Goal: Task Accomplishment & Management: Manage account settings

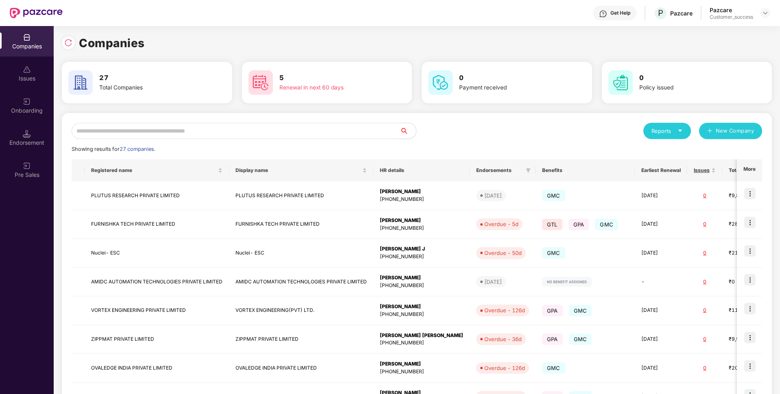
click at [287, 132] on input "text" at bounding box center [236, 131] width 328 height 16
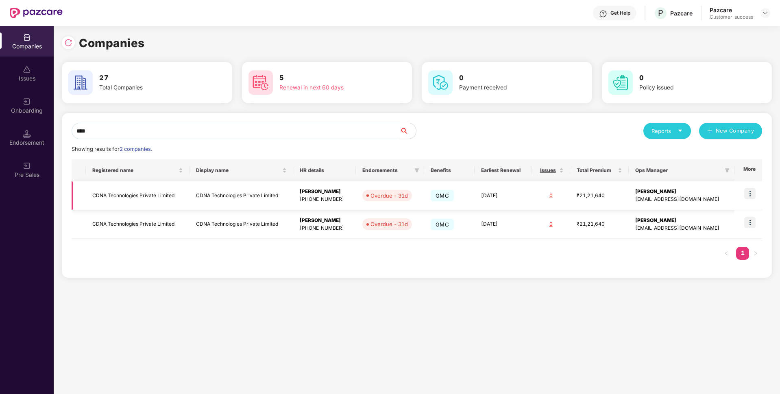
type input "****"
click at [166, 187] on td "CDNA Technologies Private Limited" at bounding box center [138, 195] width 104 height 29
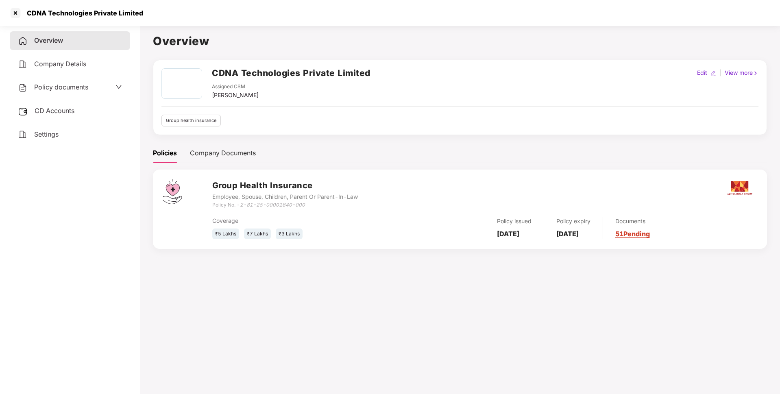
click at [80, 15] on div "CDNA Technologies Private Limited" at bounding box center [82, 13] width 121 height 8
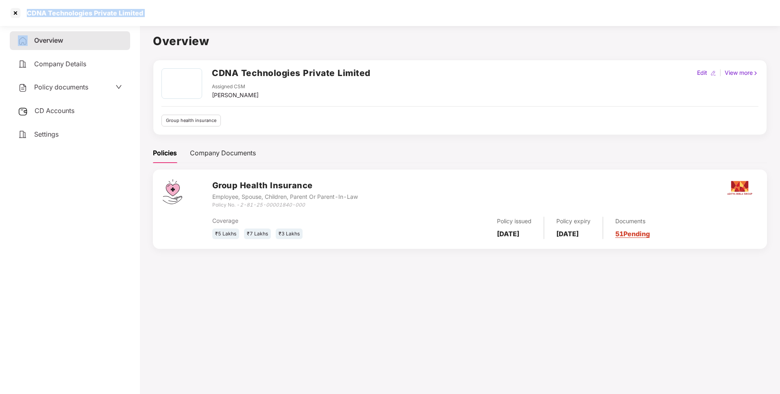
copy div "CDNA Technologies Private Limited"
drag, startPoint x: 242, startPoint y: 205, endPoint x: 322, endPoint y: 203, distance: 79.3
click at [322, 203] on div "Policy No. - 2-81-25-00001840-000" at bounding box center [285, 205] width 146 height 8
copy icon "2-81-25-00001840-000"
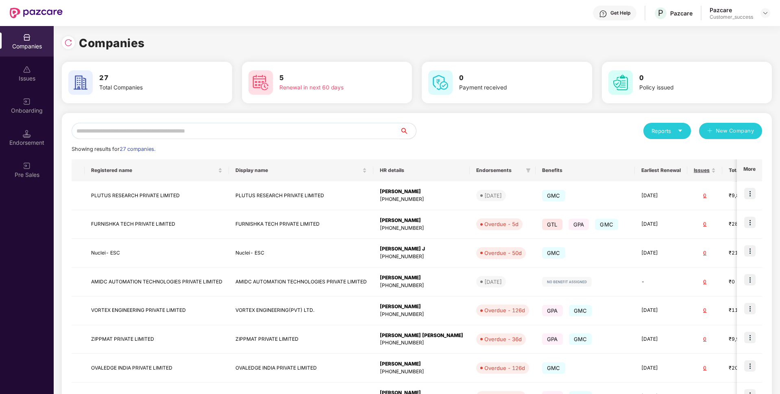
click at [182, 127] on input "text" at bounding box center [236, 131] width 328 height 16
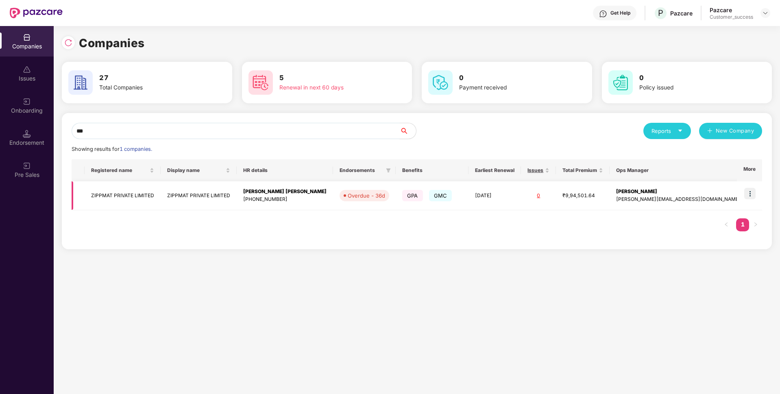
type input "***"
click at [107, 192] on td "ZIPPMAT PRIVATE LIMITED" at bounding box center [123, 195] width 76 height 29
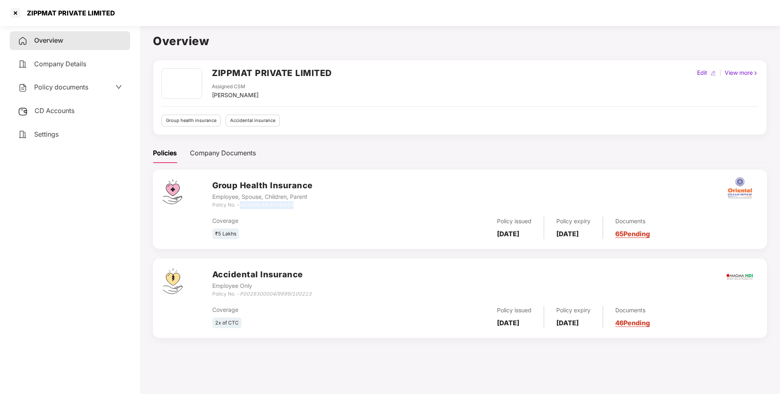
drag, startPoint x: 242, startPoint y: 204, endPoint x: 322, endPoint y: 207, distance: 79.4
click at [322, 207] on div "Group Health Insurance Employee, Spouse, Children, Parent Policy No. - 423200/4…" at bounding box center [484, 193] width 545 height 29
copy icon "423200/48/2026/455"
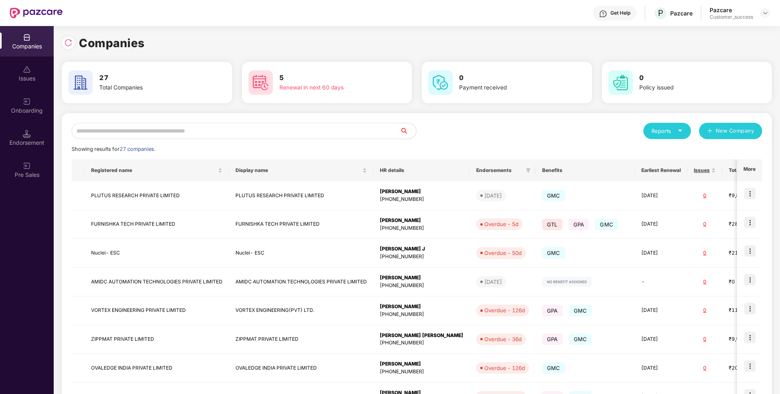
click at [266, 126] on input "text" at bounding box center [236, 131] width 328 height 16
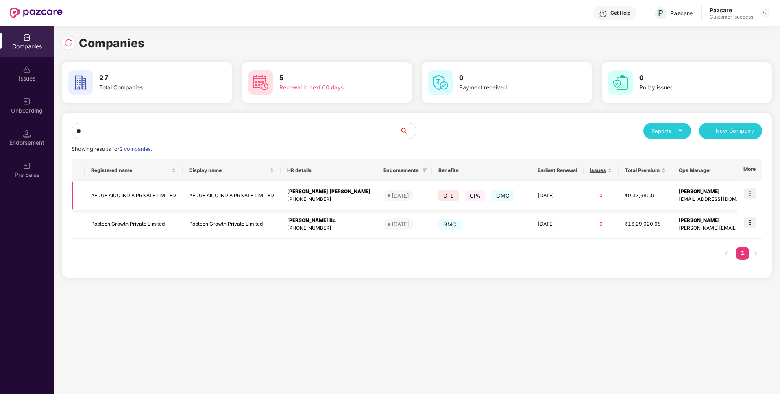
type input "**"
click at [749, 190] on img at bounding box center [749, 193] width 11 height 11
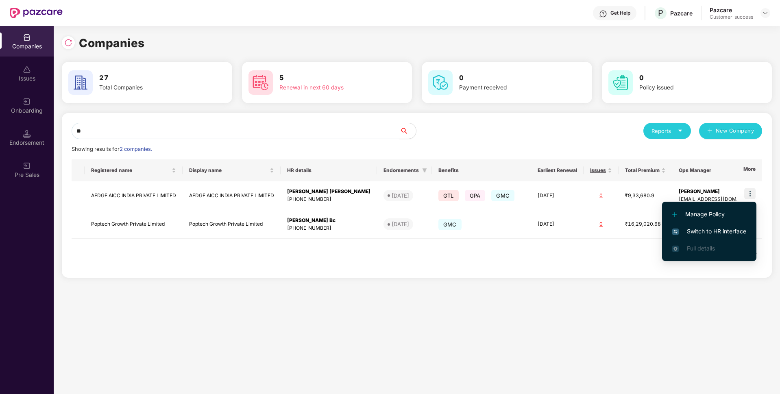
click at [714, 227] on span "Switch to HR interface" at bounding box center [709, 231] width 74 height 9
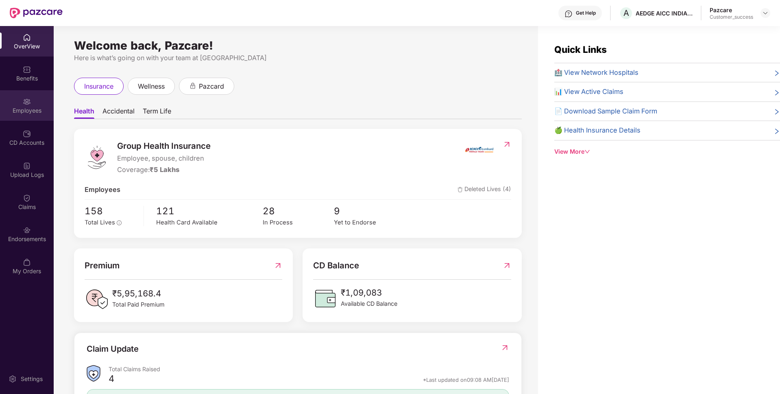
click at [40, 110] on div "Employees" at bounding box center [27, 111] width 54 height 8
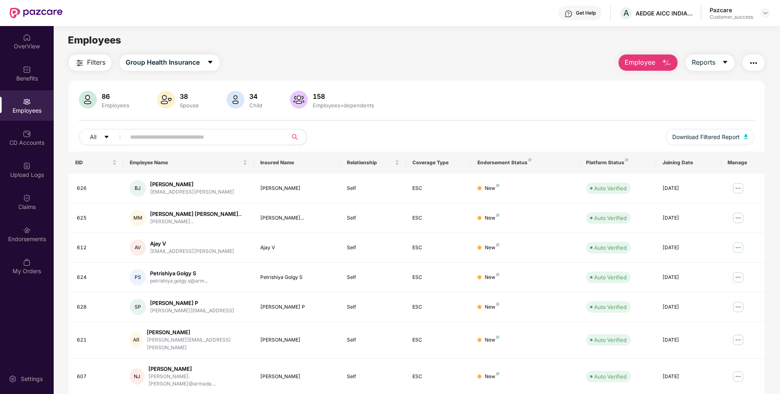
click at [217, 136] on input "text" at bounding box center [203, 137] width 146 height 12
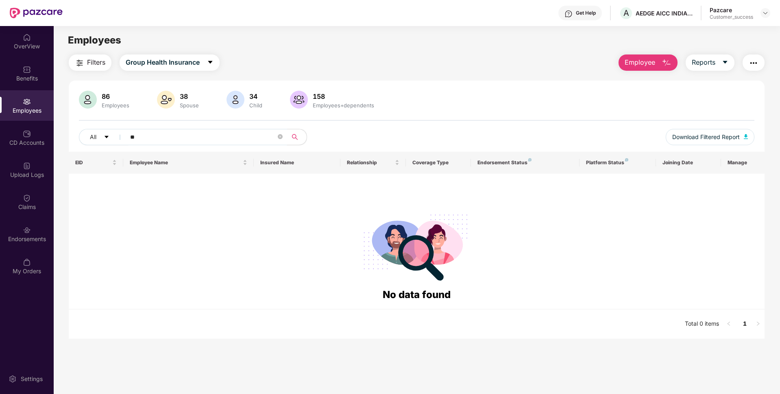
type input "*"
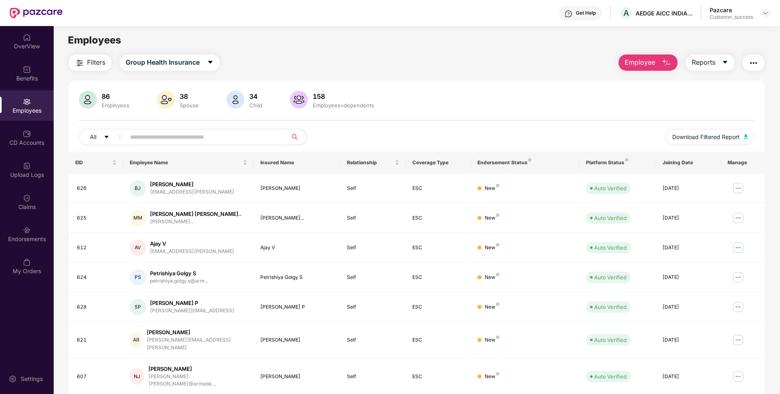
click at [649, 67] on span "Employee" at bounding box center [640, 62] width 31 height 10
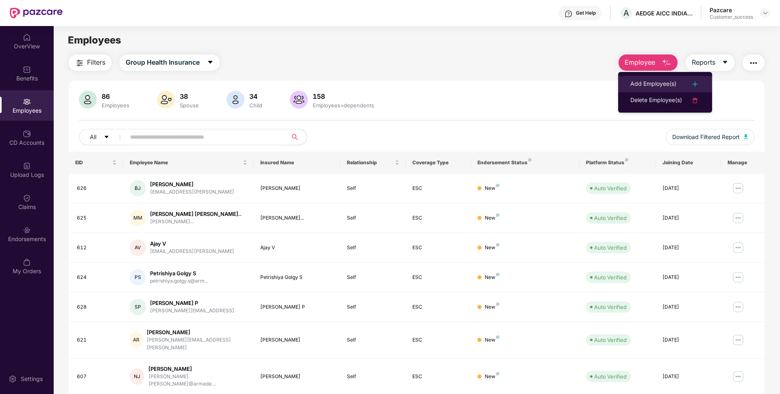
click at [637, 81] on div "Add Employee(s)" at bounding box center [653, 84] width 46 height 10
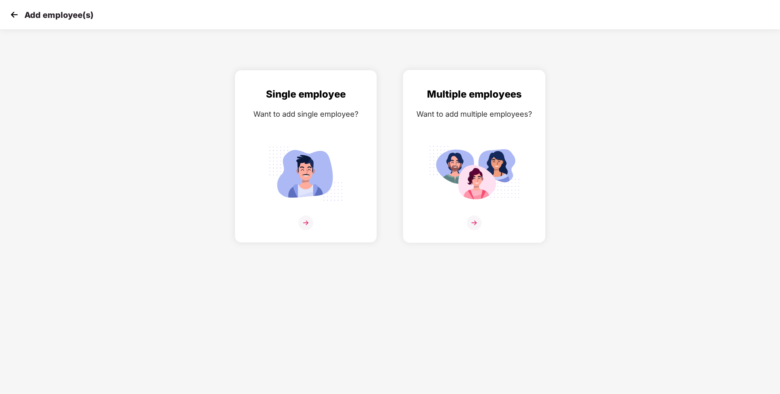
click at [472, 215] on div "Multiple employees Want to add multiple employees?" at bounding box center [474, 164] width 125 height 154
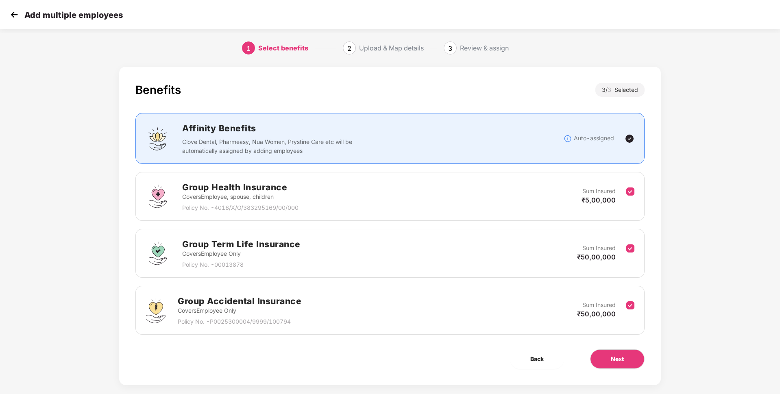
scroll to position [11, 0]
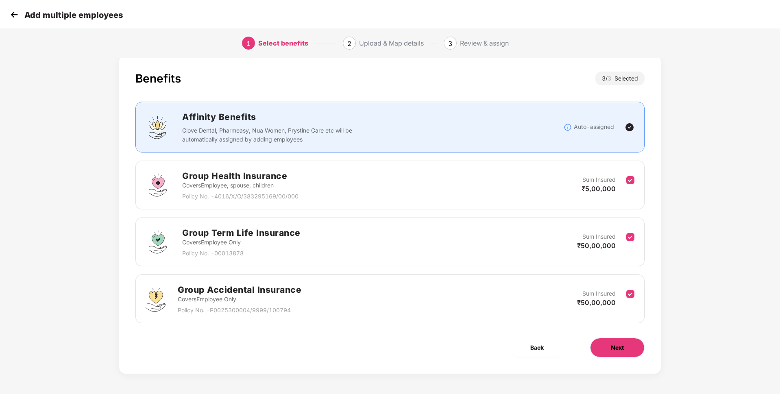
click at [611, 341] on button "Next" at bounding box center [617, 348] width 54 height 20
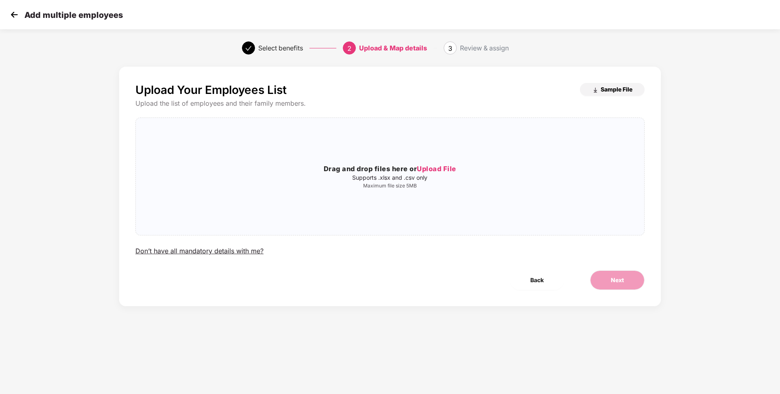
click at [608, 88] on span "Sample File" at bounding box center [617, 89] width 32 height 8
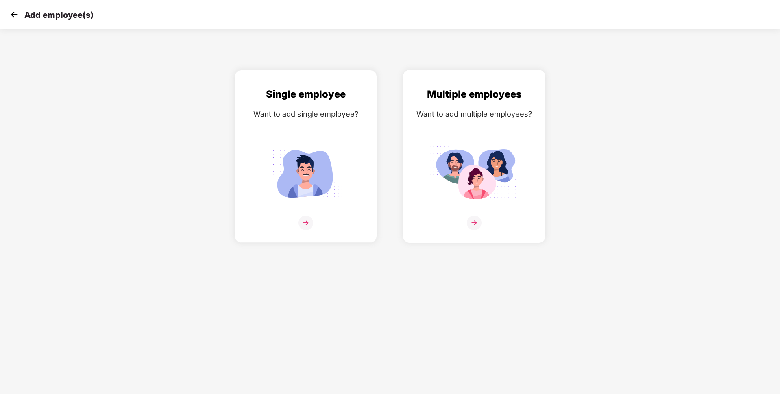
click at [479, 224] on img at bounding box center [474, 223] width 15 height 15
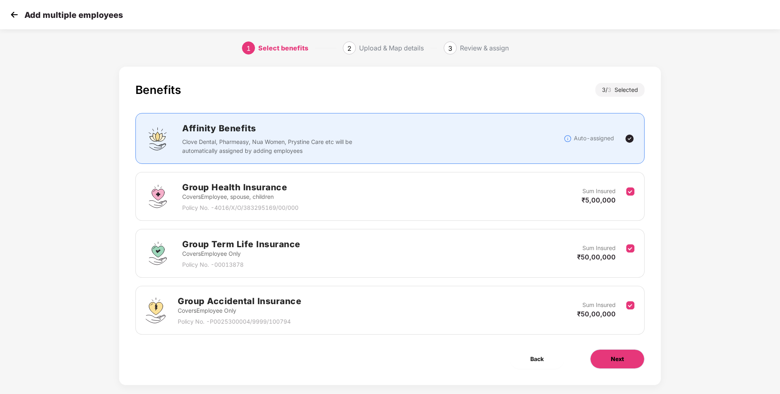
click at [620, 362] on span "Next" at bounding box center [617, 359] width 13 height 9
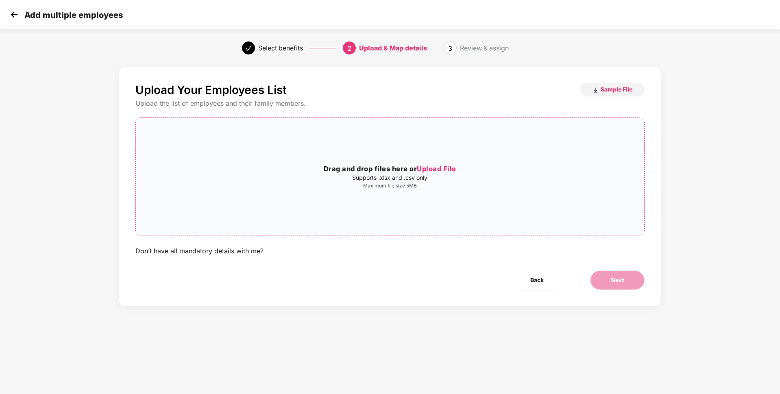
click at [425, 171] on span "Upload File" at bounding box center [436, 169] width 39 height 8
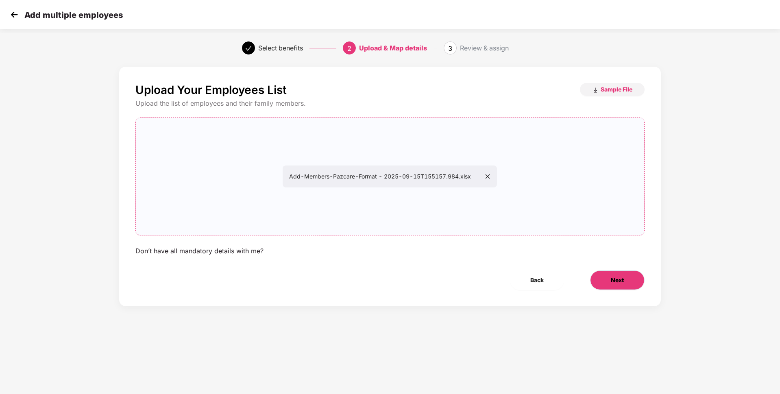
click at [617, 285] on button "Next" at bounding box center [617, 280] width 54 height 20
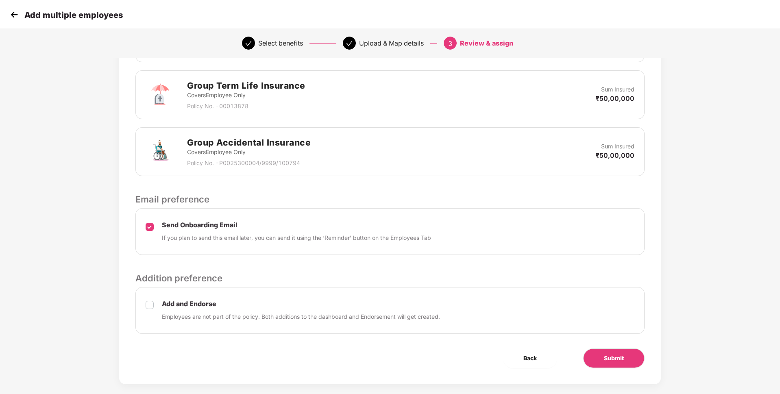
scroll to position [252, 0]
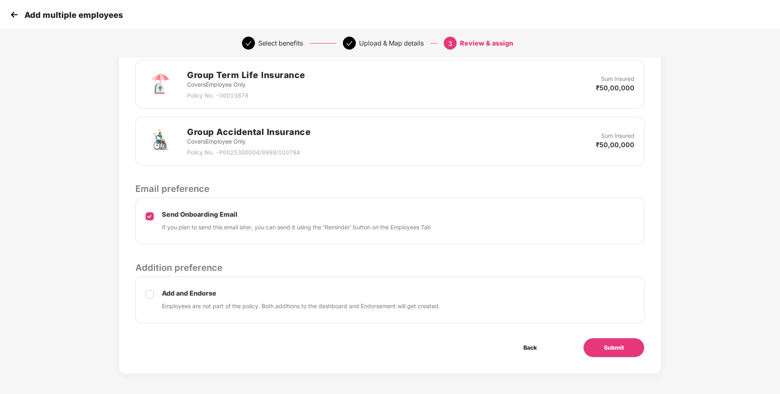
click at [145, 293] on div "Add and Endorse Employees are not part of the policy. Both additions to the das…" at bounding box center [389, 300] width 509 height 47
click at [605, 347] on span "Submit" at bounding box center [614, 347] width 20 height 9
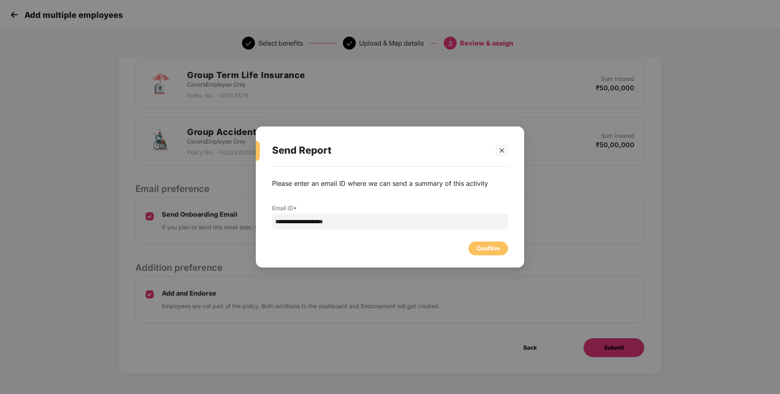
scroll to position [0, 0]
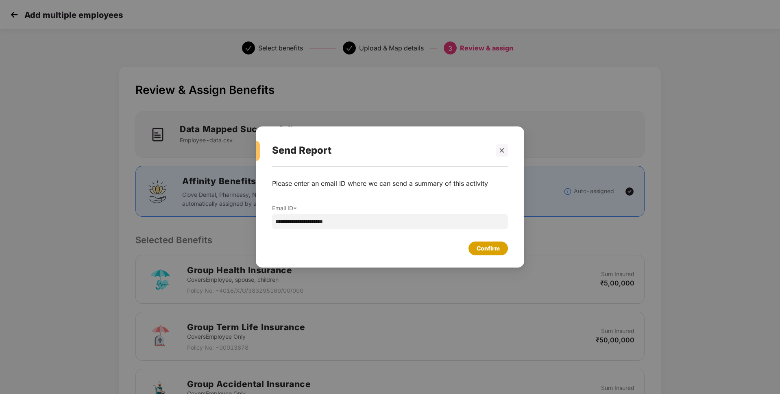
click at [490, 251] on div "Confirm" at bounding box center [488, 248] width 23 height 9
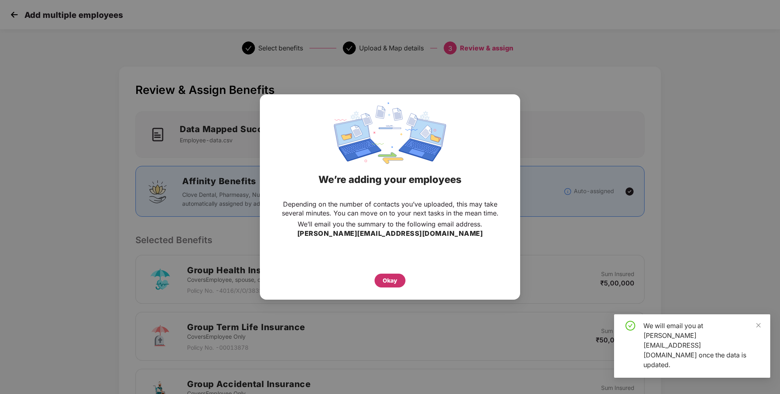
click at [393, 276] on div "Okay" at bounding box center [390, 280] width 15 height 9
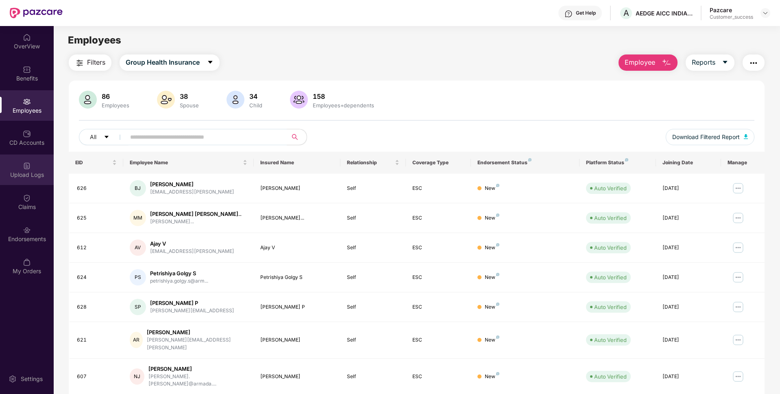
click at [24, 172] on div "Upload Logs" at bounding box center [27, 175] width 54 height 8
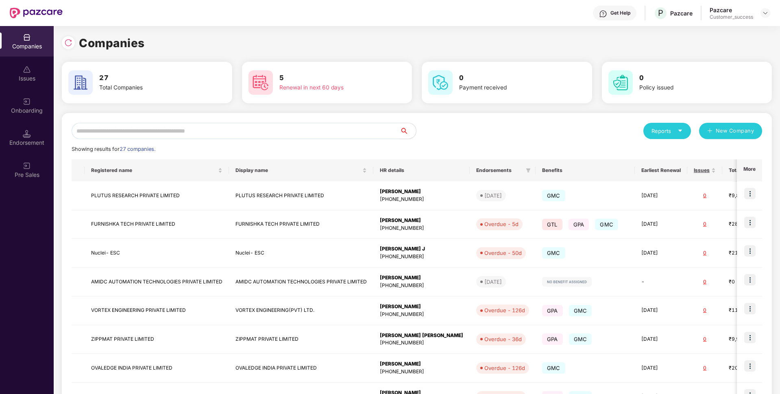
click at [211, 133] on input "text" at bounding box center [236, 131] width 328 height 16
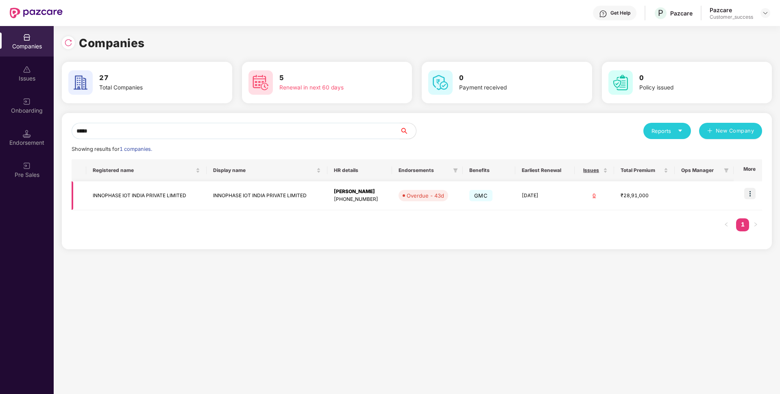
type input "*****"
click at [754, 189] on img at bounding box center [749, 193] width 11 height 11
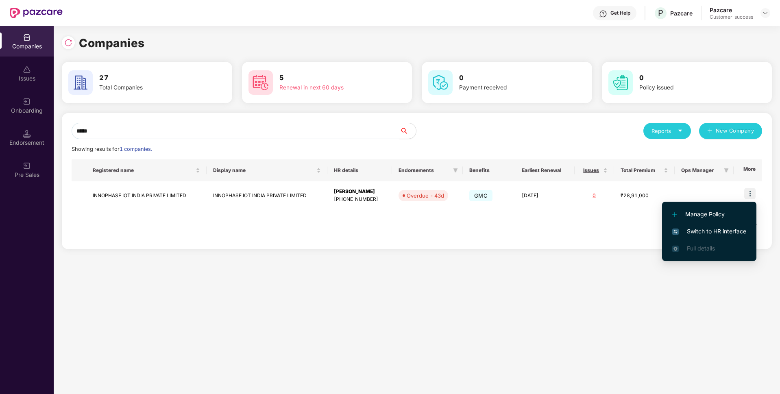
click at [711, 229] on span "Switch to HR interface" at bounding box center [709, 231] width 74 height 9
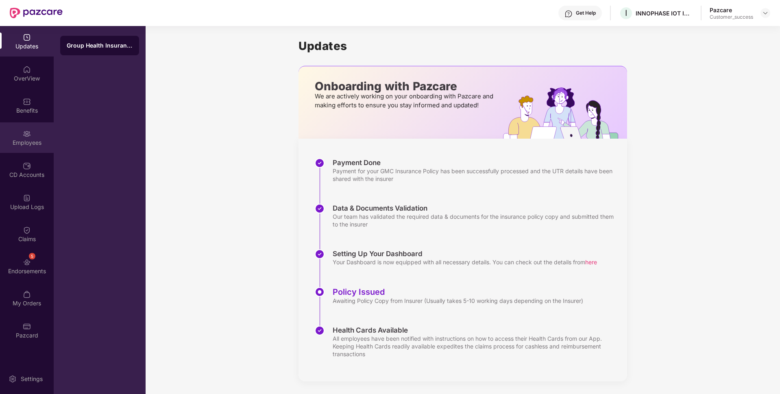
click at [3, 133] on div "Employees" at bounding box center [27, 137] width 54 height 31
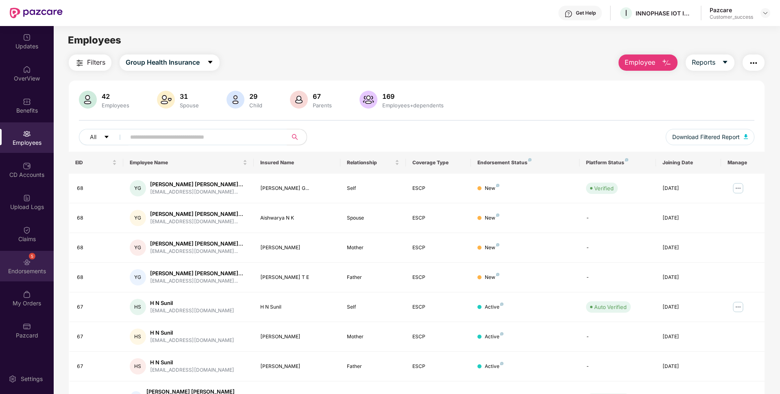
click at [2, 268] on div "Endorsements" at bounding box center [27, 271] width 54 height 8
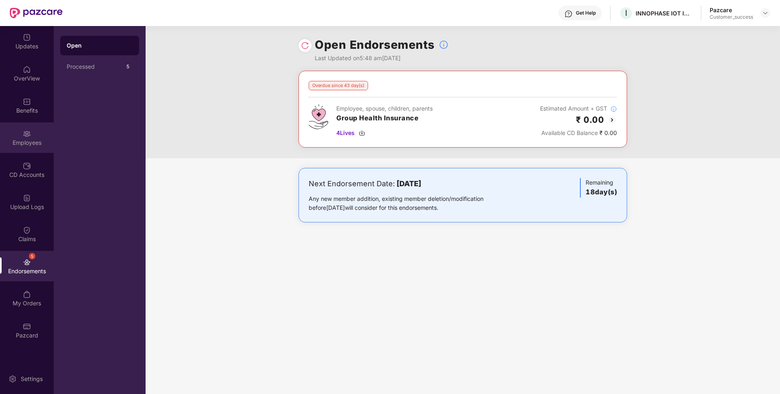
click at [0, 148] on div "Employees" at bounding box center [27, 137] width 54 height 31
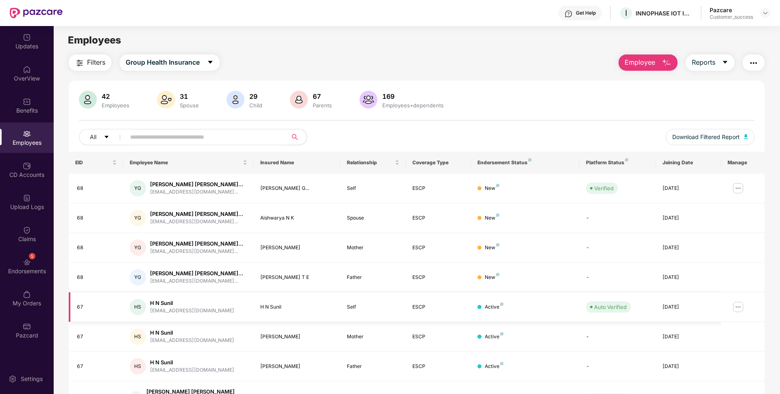
scroll to position [106, 0]
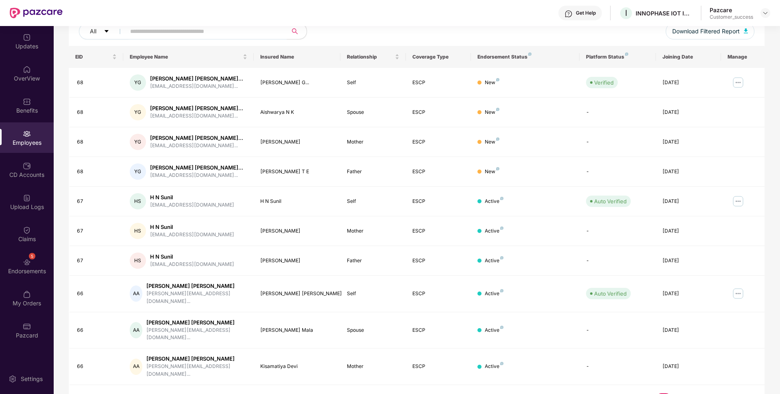
click at [678, 393] on link "2" at bounding box center [676, 399] width 13 height 12
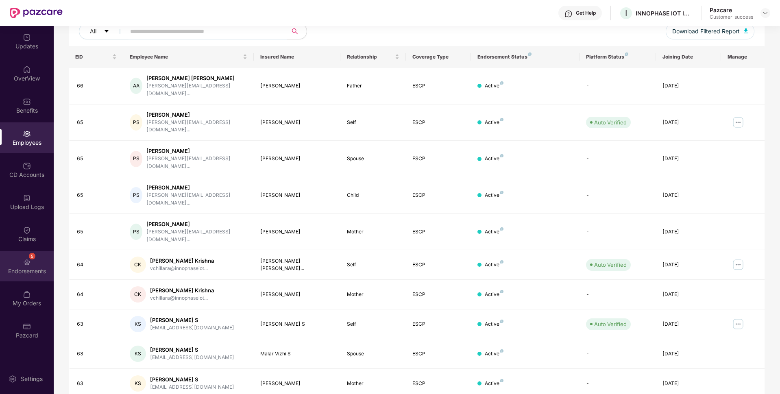
click at [31, 274] on div "Endorsements" at bounding box center [27, 271] width 54 height 8
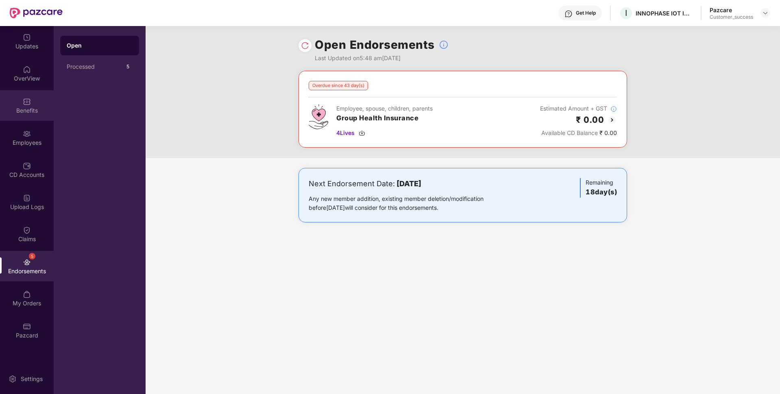
click at [29, 103] on img at bounding box center [27, 102] width 8 height 8
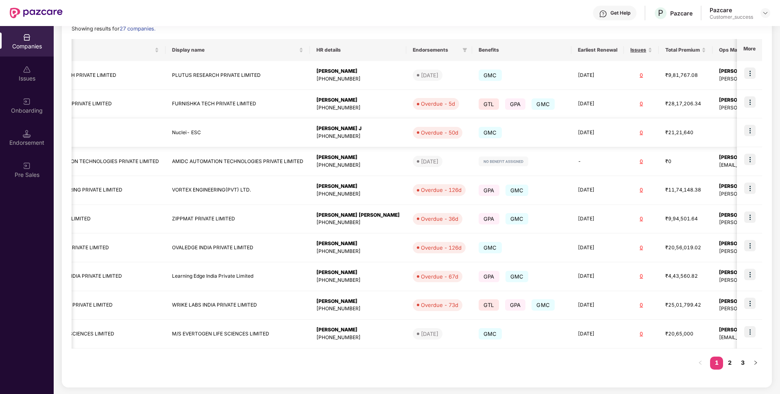
scroll to position [0, 109]
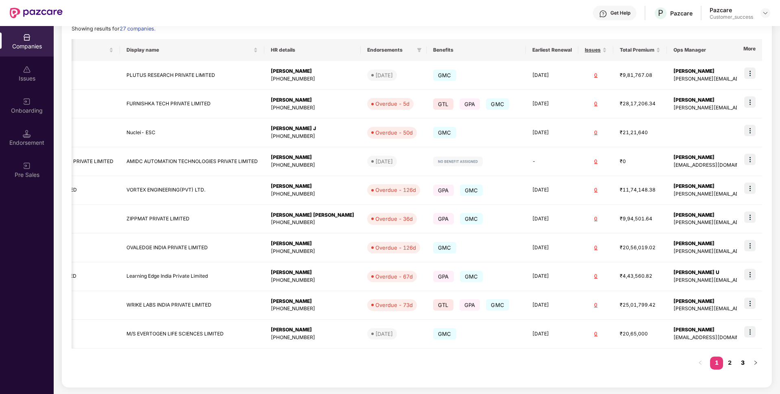
click at [745, 361] on link "3" at bounding box center [742, 363] width 13 height 12
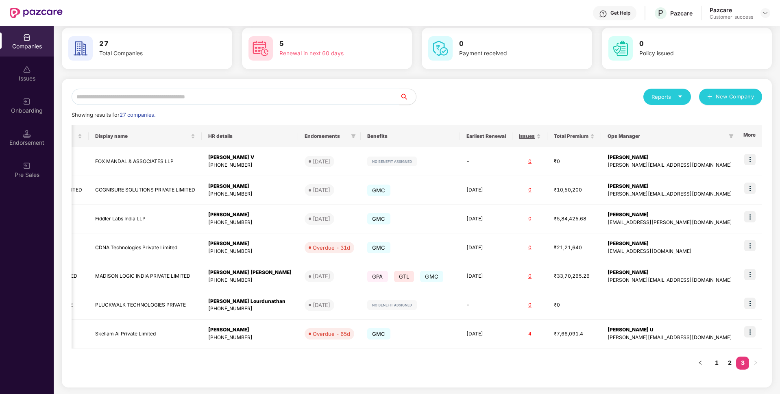
scroll to position [34, 0]
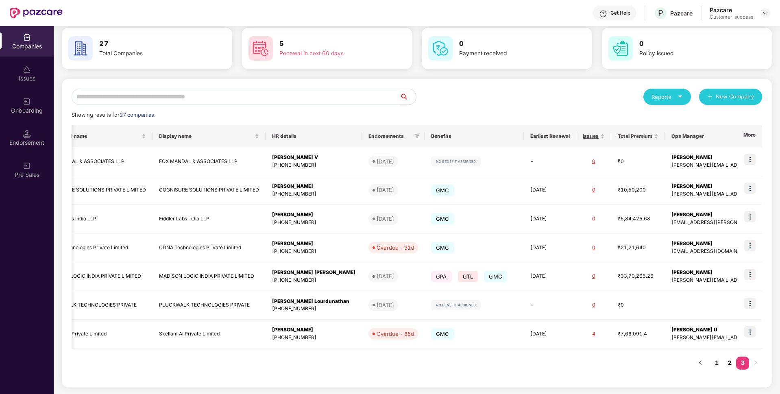
click at [724, 365] on link "2" at bounding box center [729, 363] width 13 height 12
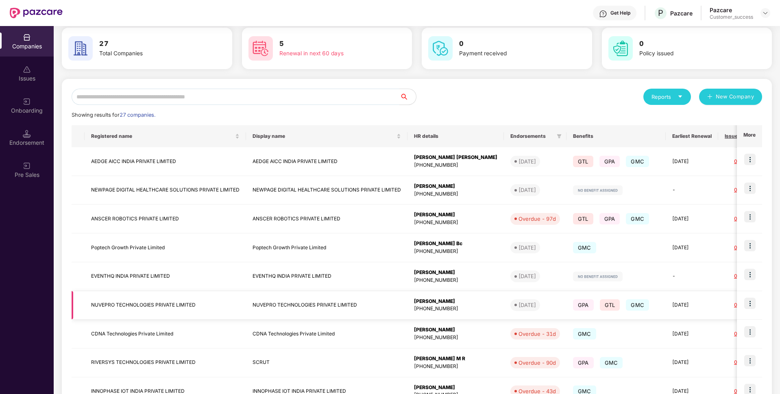
scroll to position [120, 0]
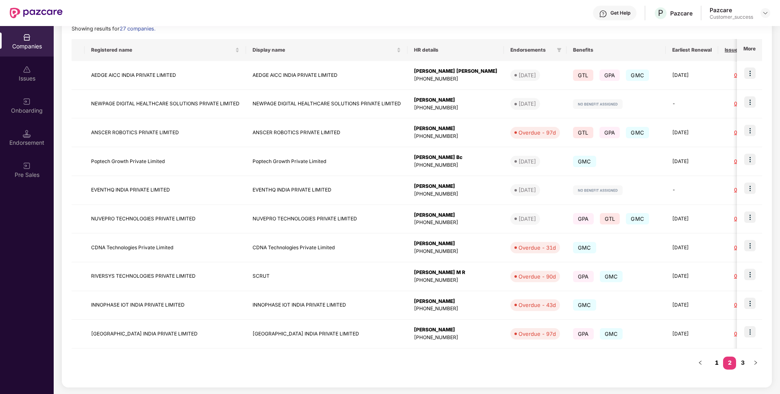
click at [714, 357] on link "1" at bounding box center [716, 363] width 13 height 12
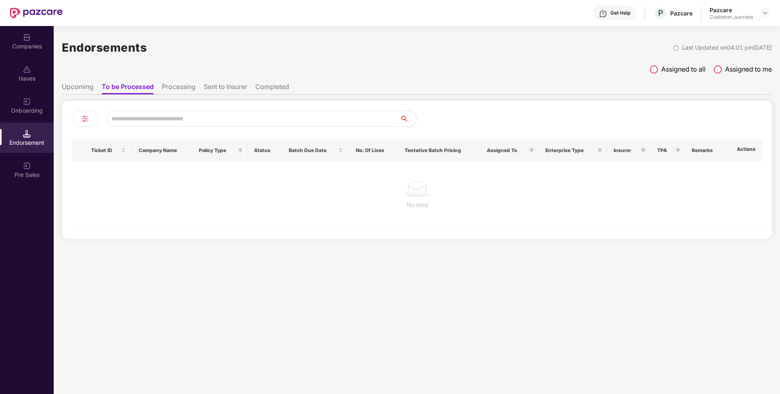
click at [4, 49] on div "Companies" at bounding box center [27, 46] width 54 height 8
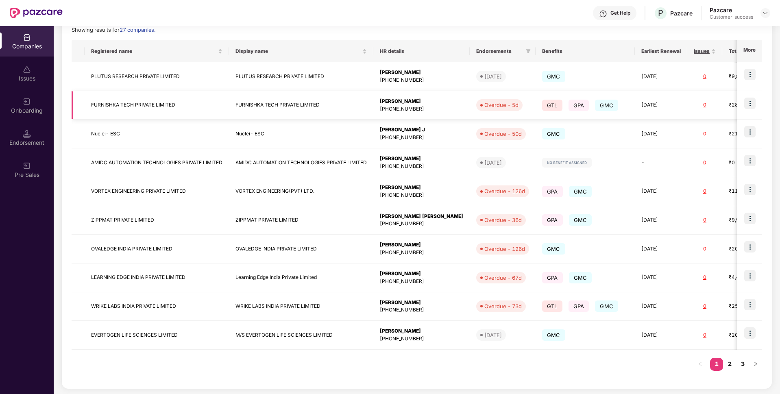
scroll to position [120, 0]
click at [735, 362] on link "2" at bounding box center [729, 363] width 13 height 12
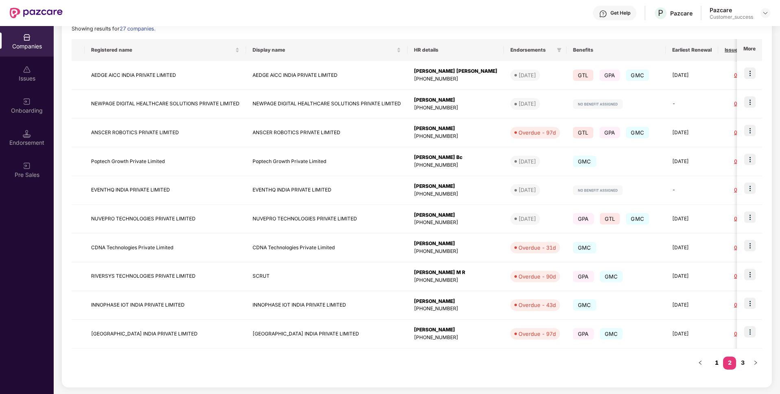
click at [715, 358] on link "1" at bounding box center [716, 363] width 13 height 12
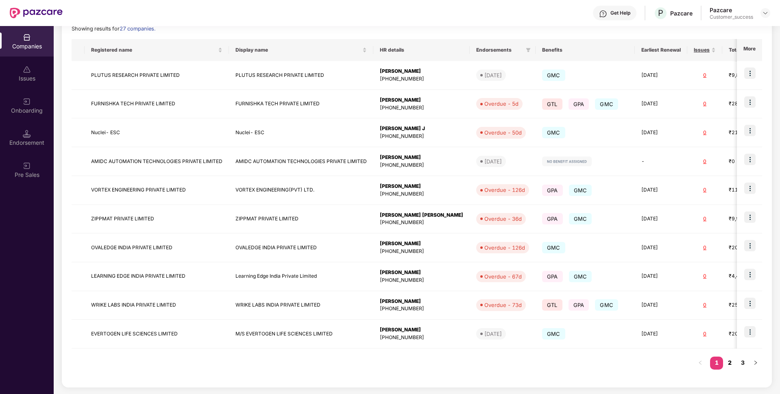
click at [731, 368] on link "2" at bounding box center [729, 363] width 13 height 12
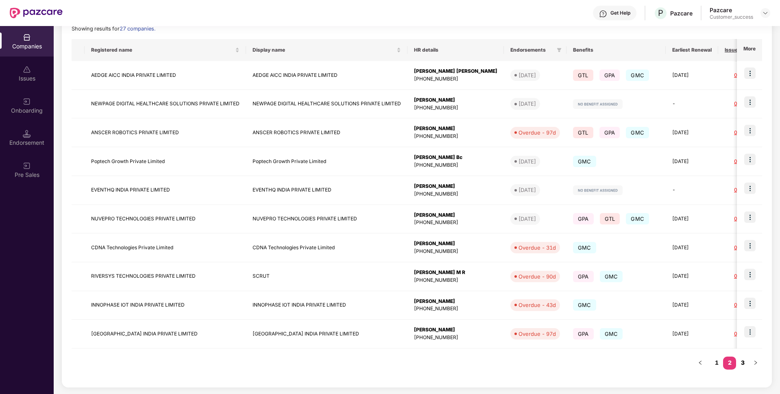
click at [739, 360] on link "3" at bounding box center [742, 363] width 13 height 12
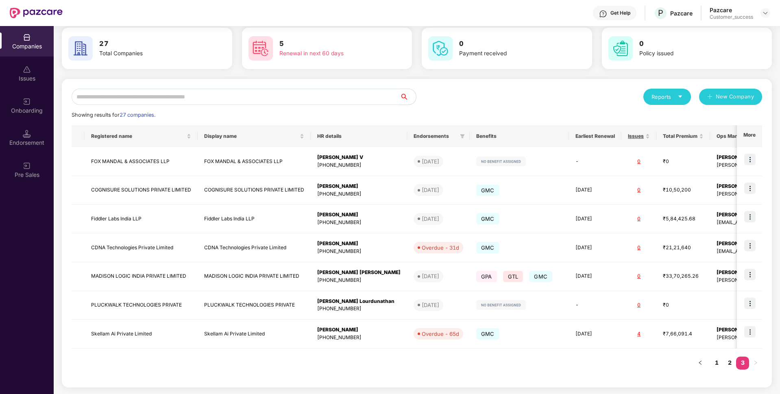
scroll to position [34, 0]
click at [732, 366] on link "2" at bounding box center [729, 363] width 13 height 12
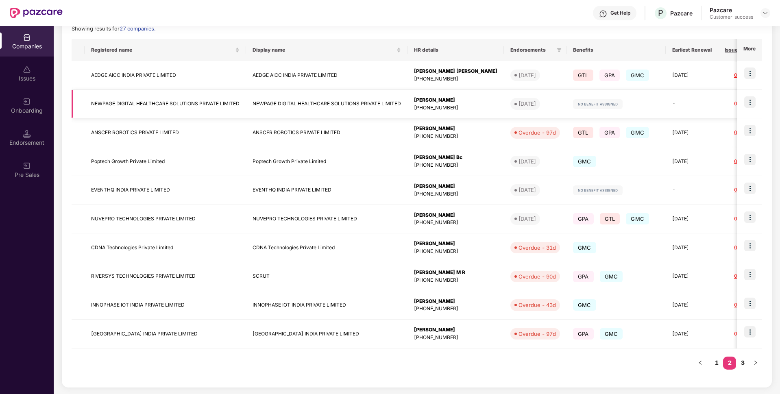
scroll to position [0, 0]
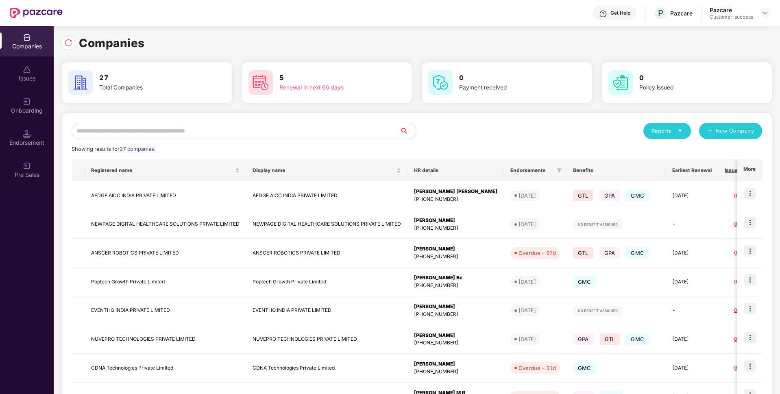
click at [160, 135] on input "text" at bounding box center [236, 131] width 328 height 16
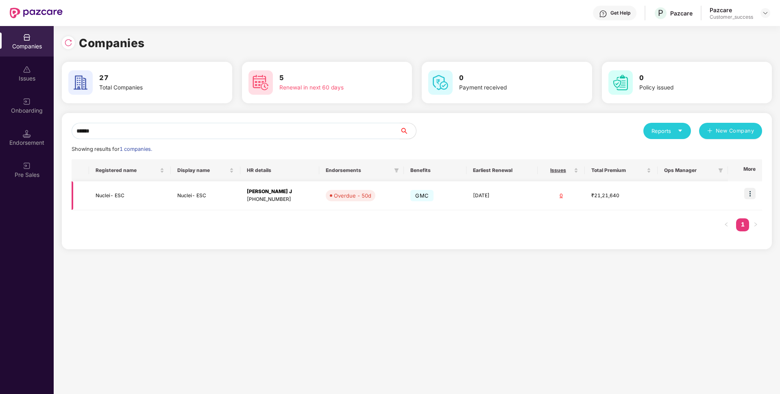
type input "******"
click at [100, 194] on td "Nuclei- ESC" at bounding box center [129, 195] width 81 height 29
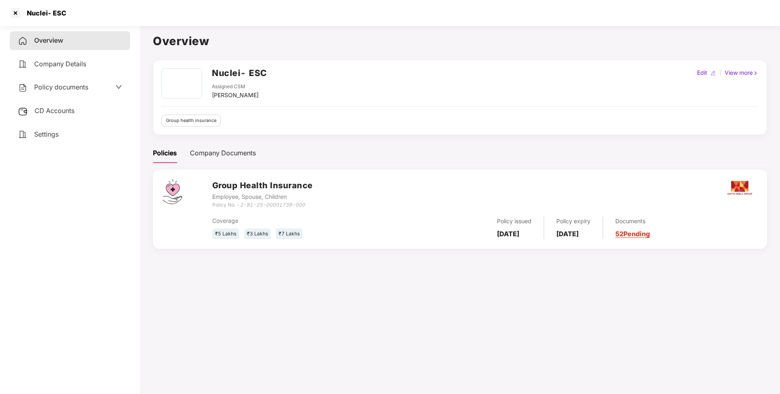
click at [77, 86] on span "Policy documents" at bounding box center [61, 87] width 54 height 8
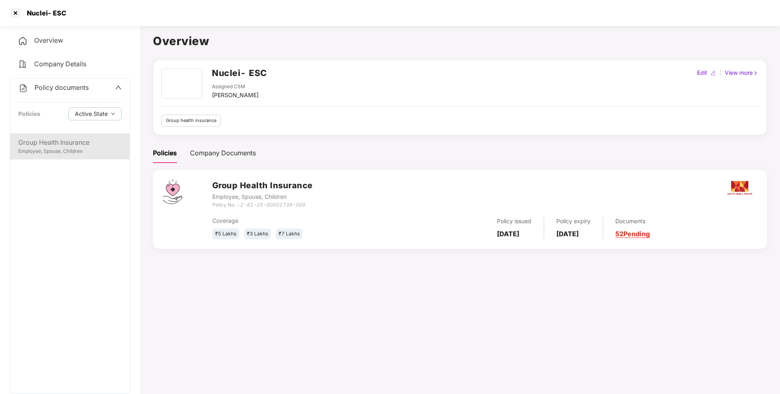
click at [74, 142] on div "Group Health Insurance" at bounding box center [69, 142] width 103 height 10
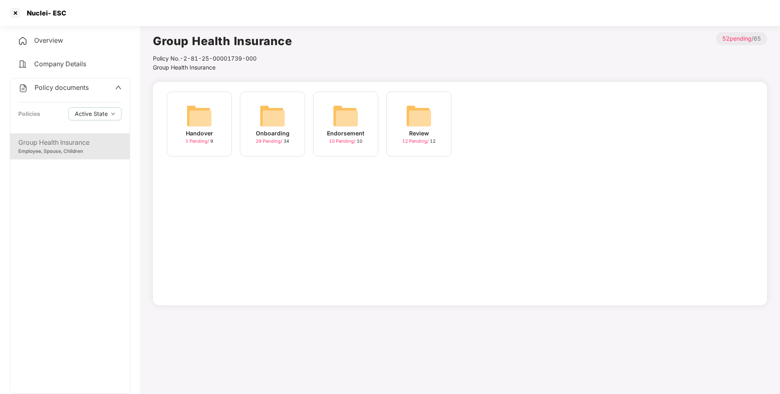
click at [259, 119] on img at bounding box center [272, 116] width 26 height 26
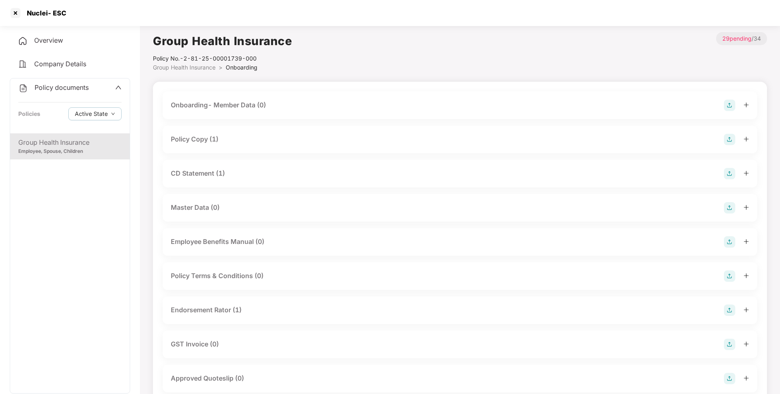
click at [215, 135] on div "Policy Copy (1)" at bounding box center [195, 139] width 48 height 10
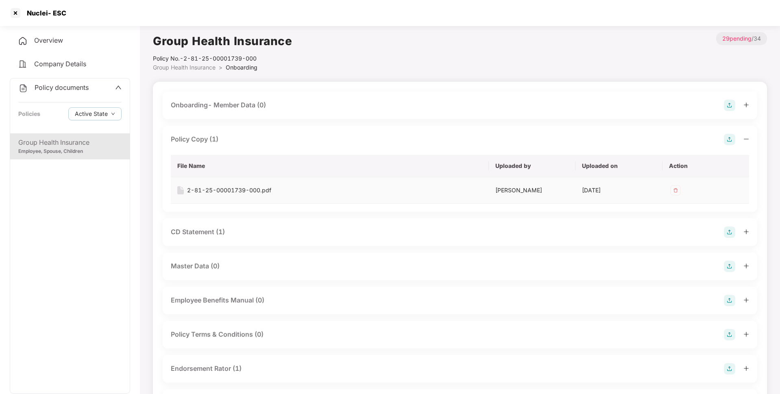
click at [209, 190] on div "2-81-25-00001739-000.pdf" at bounding box center [229, 190] width 84 height 9
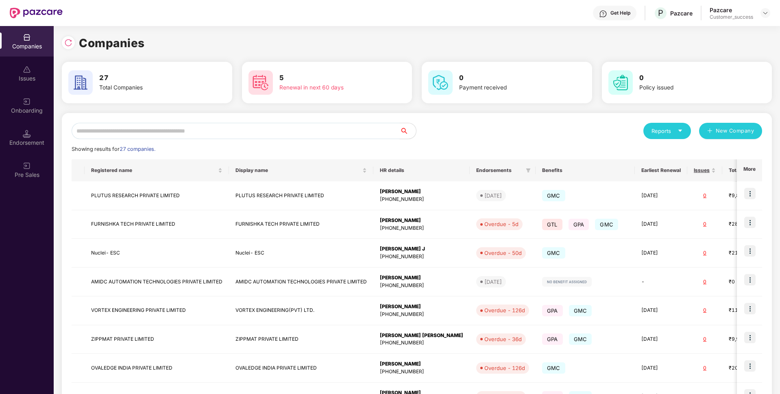
click at [233, 129] on input "text" at bounding box center [236, 131] width 328 height 16
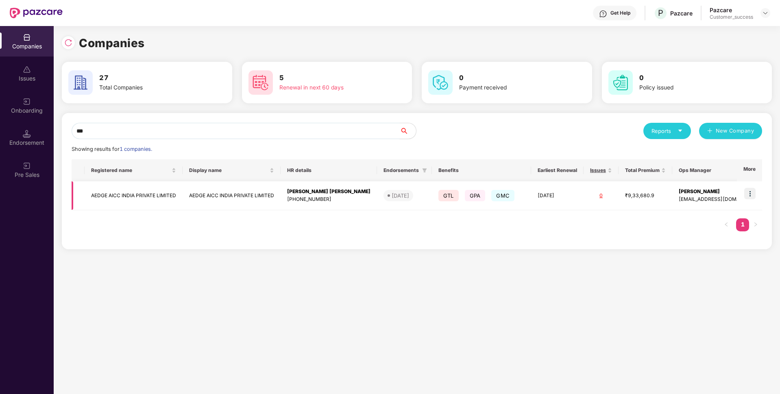
type input "***"
click at [747, 198] on img at bounding box center [749, 193] width 11 height 11
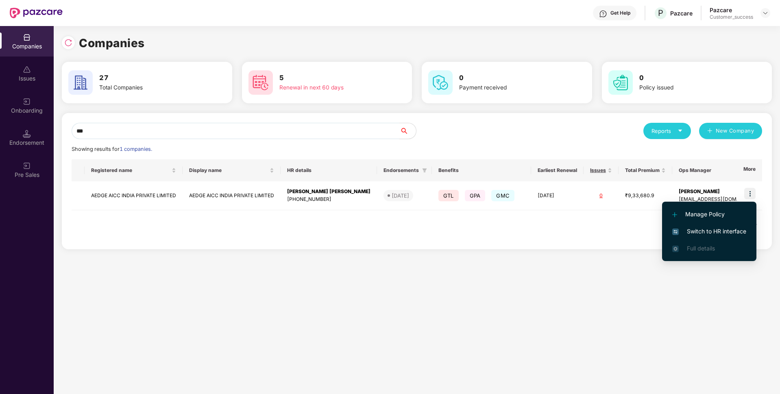
click at [695, 227] on span "Switch to HR interface" at bounding box center [709, 231] width 74 height 9
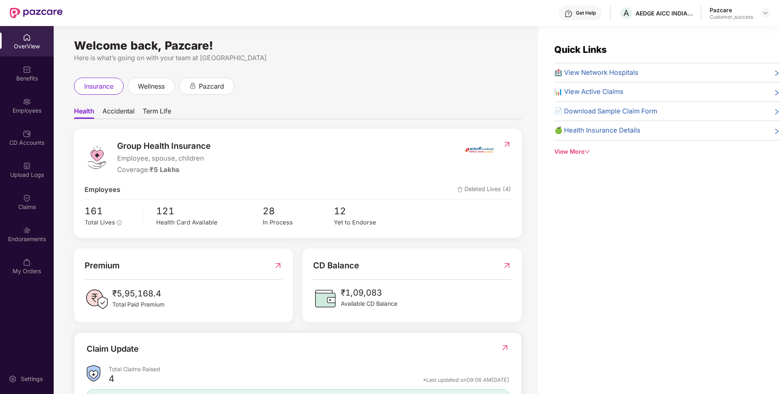
click at [0, 103] on div "Employees" at bounding box center [27, 105] width 54 height 31
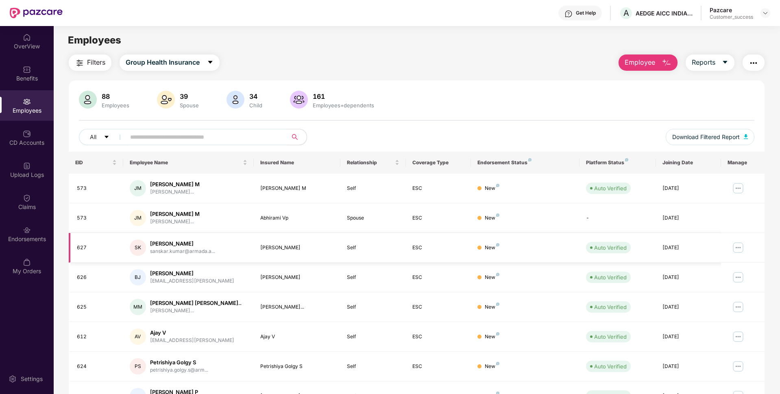
click at [740, 249] on img at bounding box center [738, 247] width 13 height 13
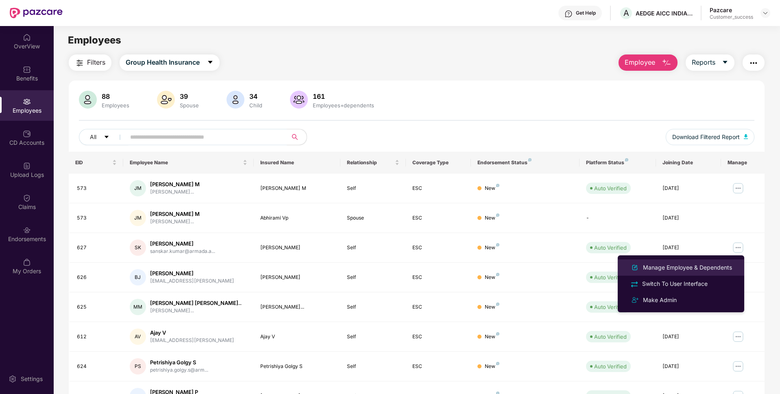
click at [691, 267] on div "Manage Employee & Dependents" at bounding box center [687, 267] width 92 height 9
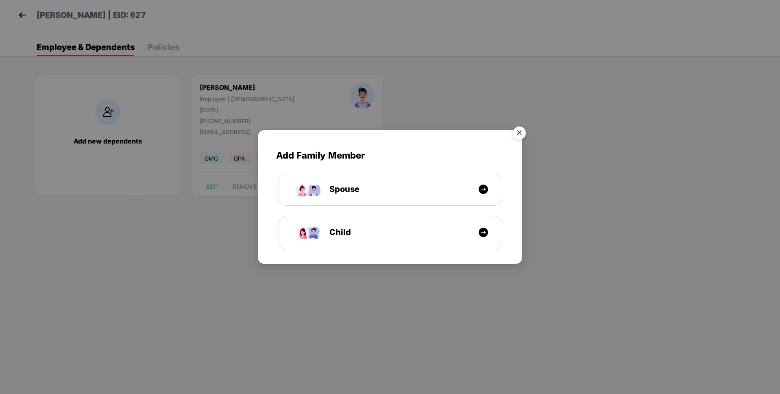
click at [519, 129] on img "Close" at bounding box center [519, 134] width 23 height 23
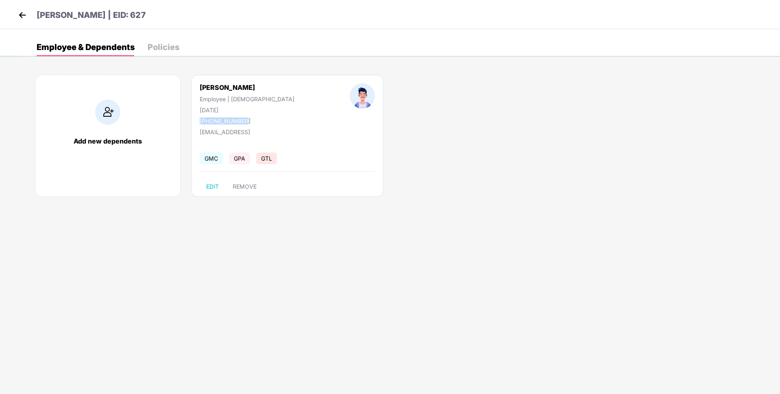
drag, startPoint x: 201, startPoint y: 123, endPoint x: 264, endPoint y: 118, distance: 63.2
click at [264, 118] on div "[PERSON_NAME] Employee | [DEMOGRAPHIC_DATA] [DATE] [PHONE_NUMBER]" at bounding box center [247, 103] width 150 height 41
copy div "[PHONE_NUMBER]"
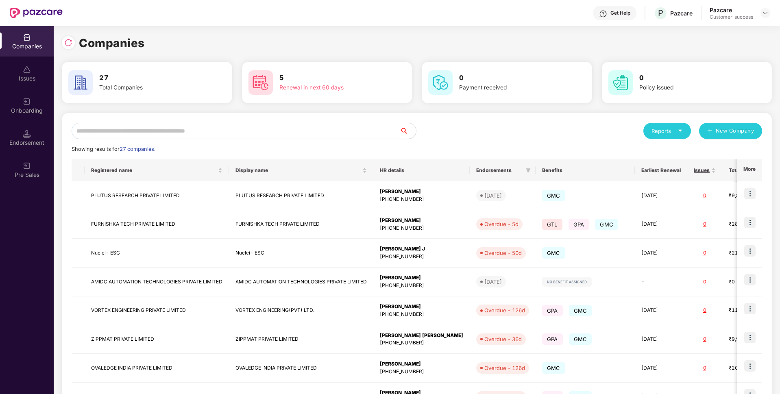
click at [269, 130] on input "text" at bounding box center [236, 131] width 328 height 16
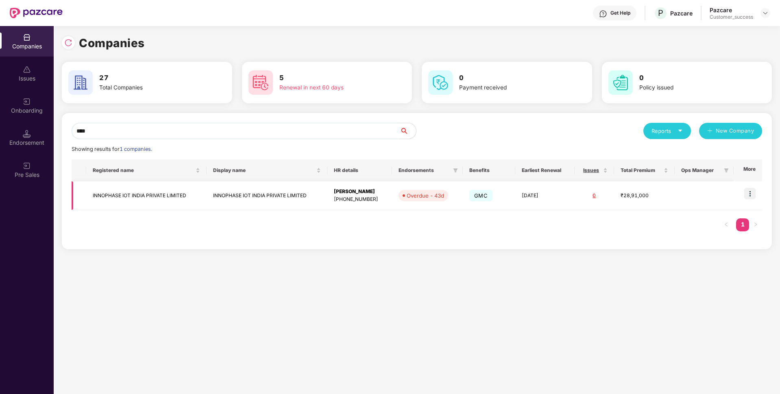
type input "****"
click at [758, 191] on td at bounding box center [748, 195] width 28 height 29
click at [750, 191] on img at bounding box center [749, 193] width 11 height 11
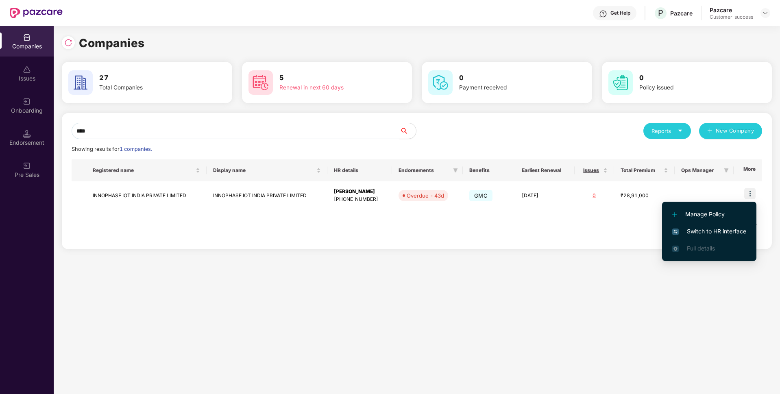
click at [698, 227] on li "Switch to HR interface" at bounding box center [709, 231] width 94 height 17
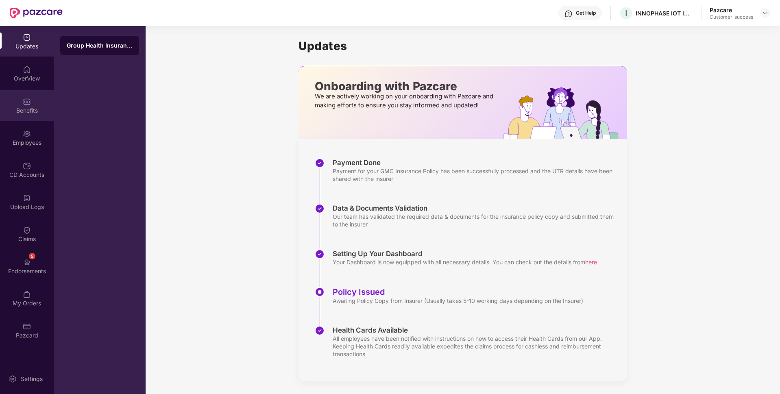
click at [0, 120] on div "Benefits" at bounding box center [27, 105] width 54 height 31
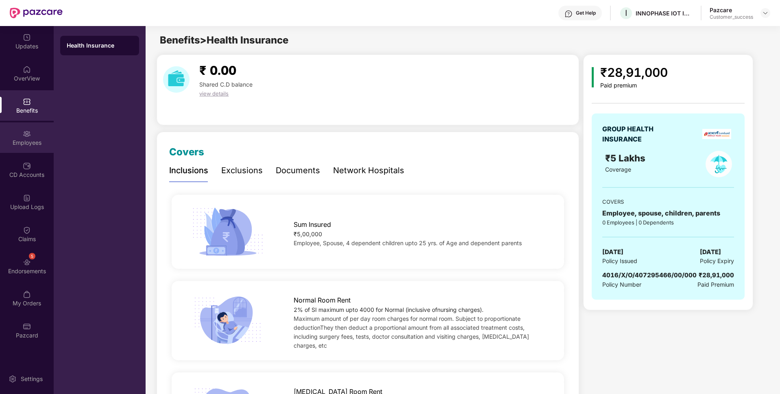
click at [0, 132] on div "Employees" at bounding box center [27, 137] width 54 height 31
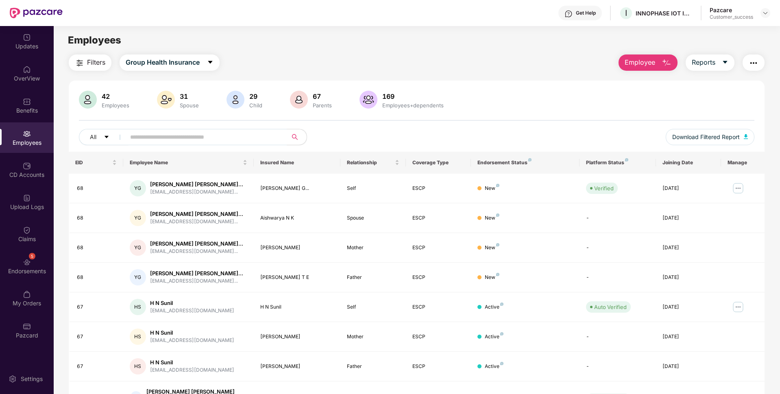
click at [641, 61] on span "Employee" at bounding box center [640, 62] width 31 height 10
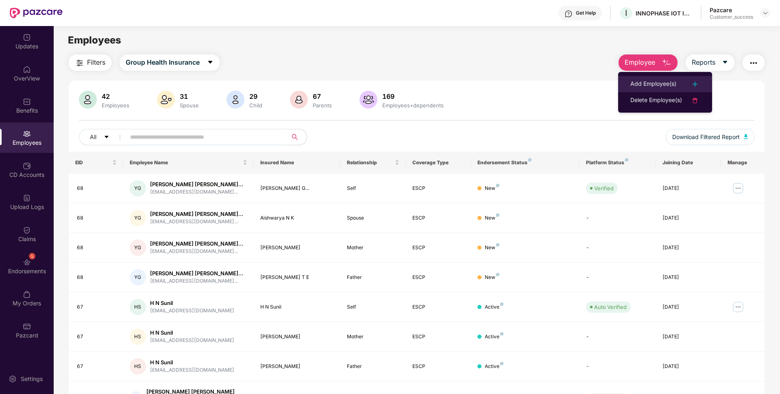
click at [649, 85] on div "Add Employee(s)" at bounding box center [653, 84] width 46 height 10
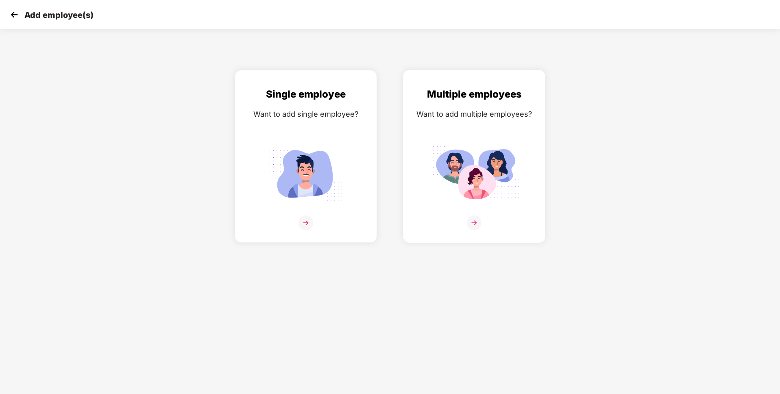
click at [471, 220] on img at bounding box center [474, 223] width 15 height 15
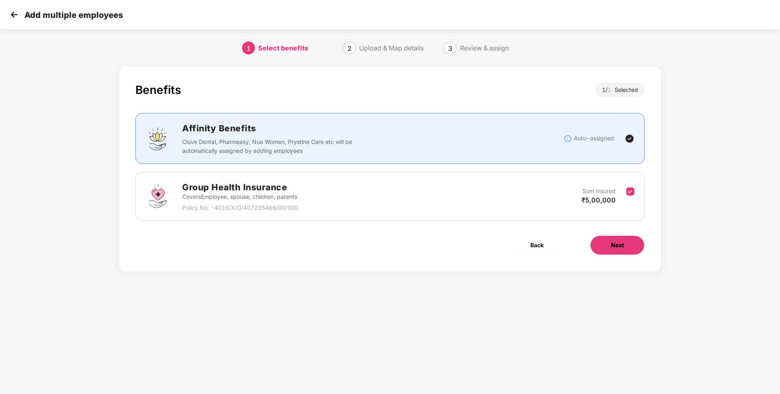
click at [625, 247] on button "Next" at bounding box center [617, 245] width 54 height 20
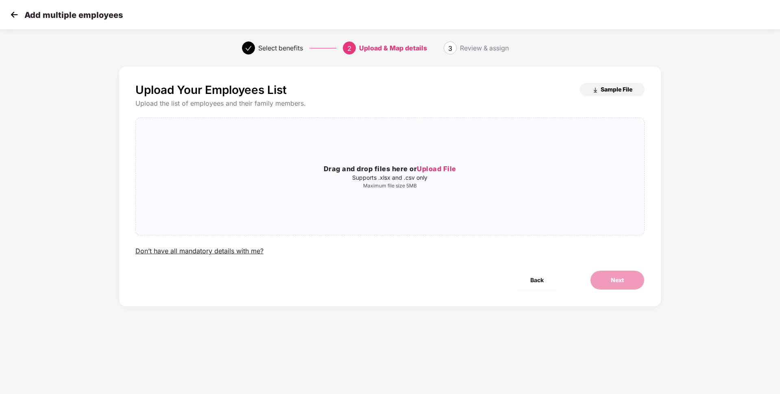
click at [623, 88] on span "Sample File" at bounding box center [617, 89] width 32 height 8
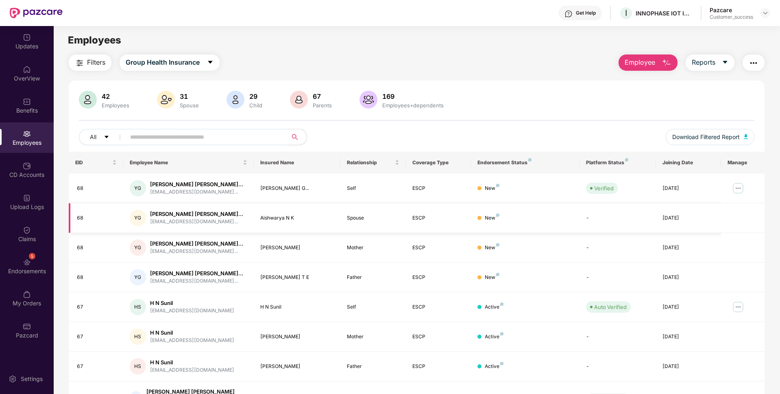
scroll to position [106, 0]
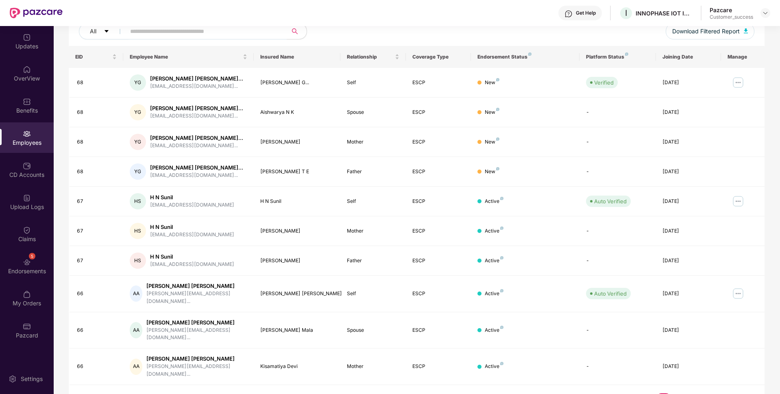
click at [675, 393] on link "2" at bounding box center [676, 399] width 13 height 12
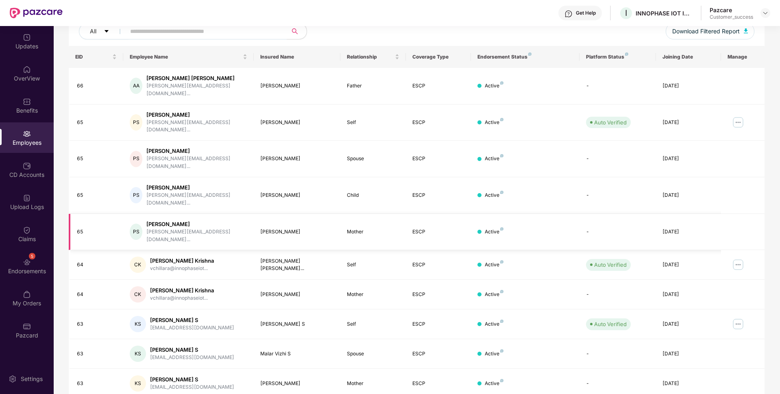
scroll to position [0, 0]
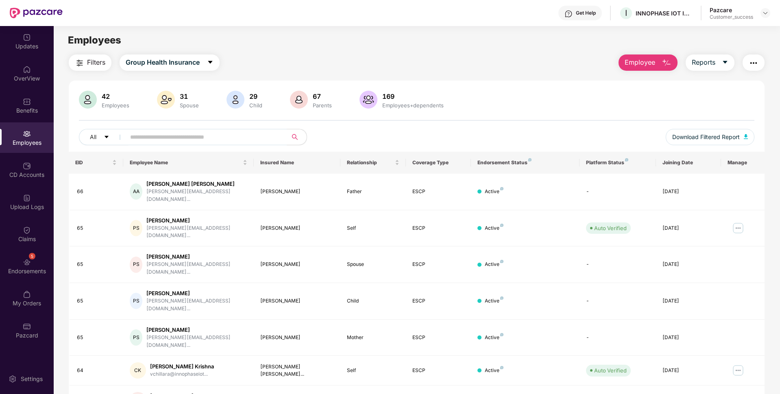
click at [650, 56] on button "Employee" at bounding box center [648, 62] width 59 height 16
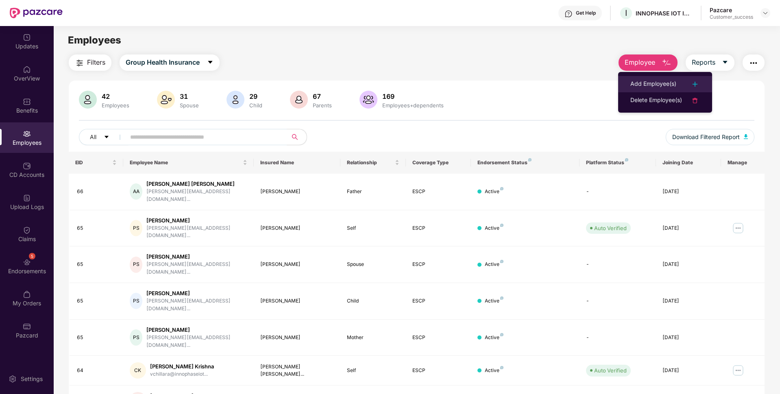
click at [642, 78] on li "Add Employee(s)" at bounding box center [665, 84] width 94 height 16
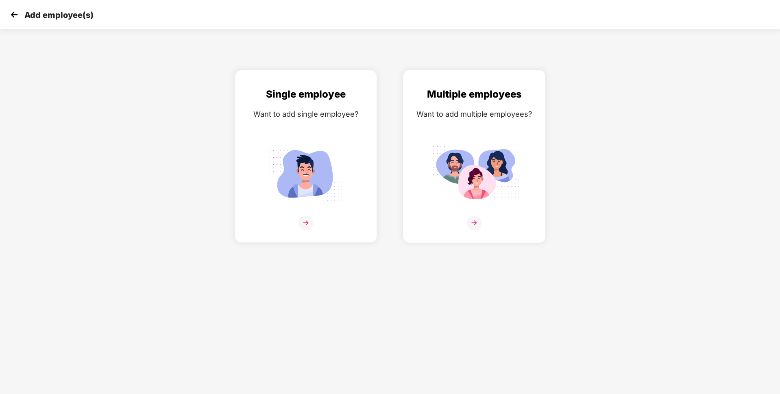
click at [473, 226] on img at bounding box center [474, 223] width 15 height 15
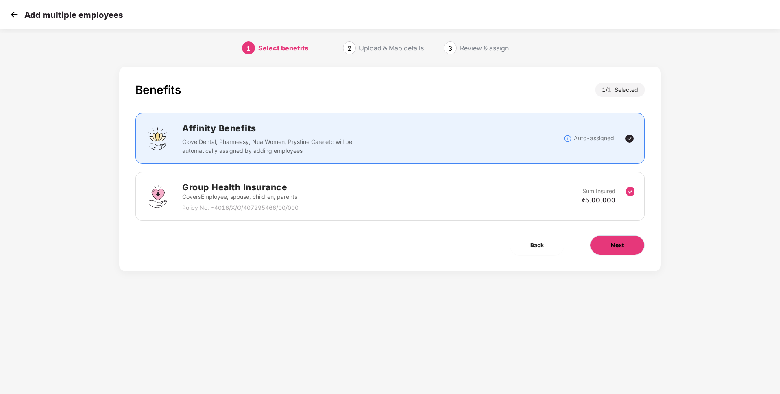
click at [600, 243] on button "Next" at bounding box center [617, 245] width 54 height 20
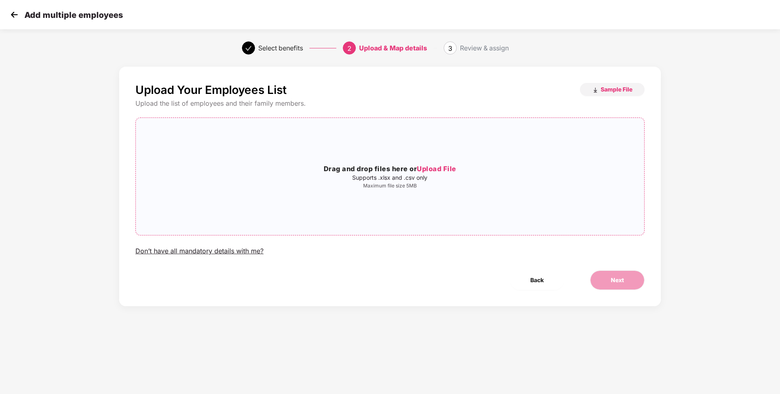
click at [432, 168] on span "Upload File" at bounding box center [436, 169] width 39 height 8
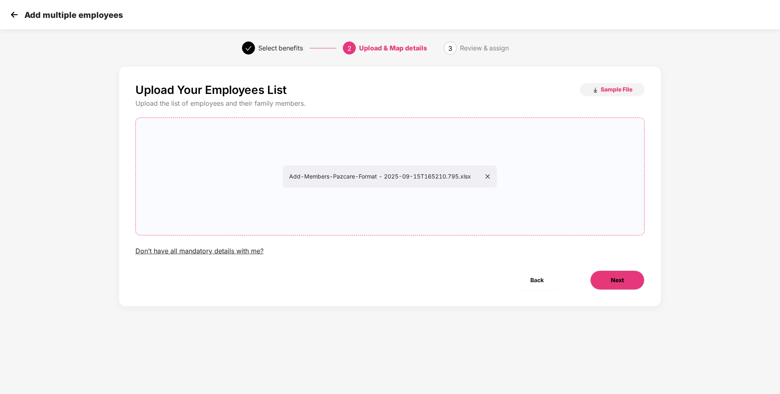
click at [594, 276] on button "Next" at bounding box center [617, 280] width 54 height 20
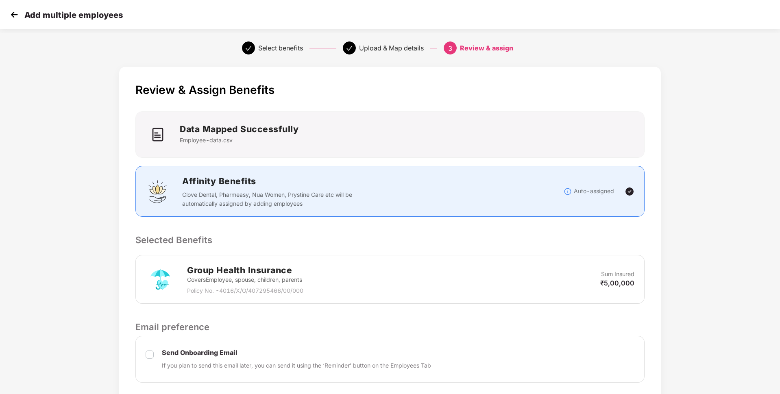
scroll to position [138, 0]
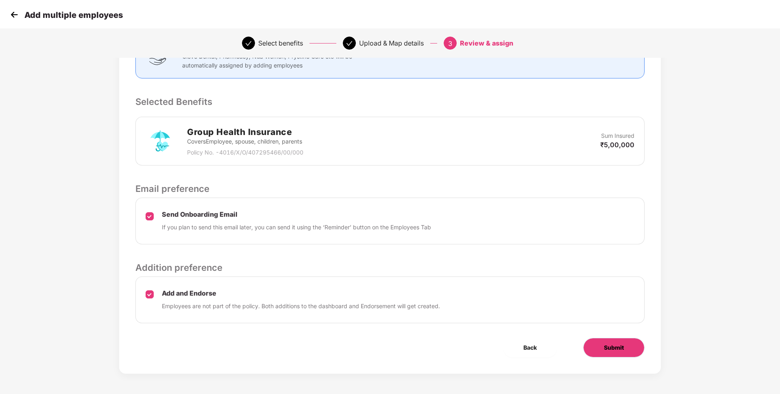
click at [603, 342] on button "Submit" at bounding box center [613, 348] width 61 height 20
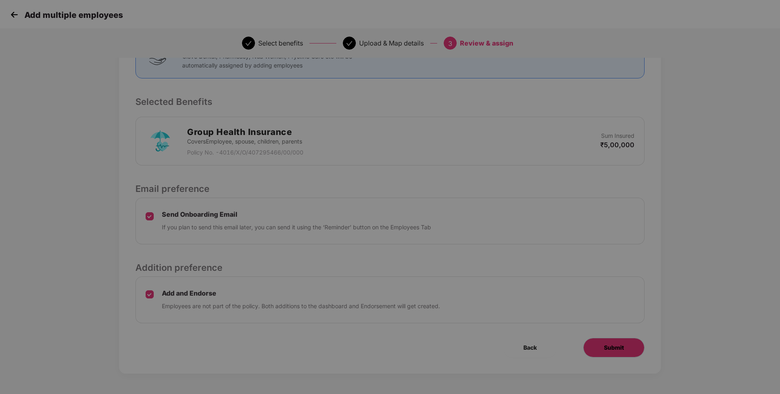
scroll to position [0, 0]
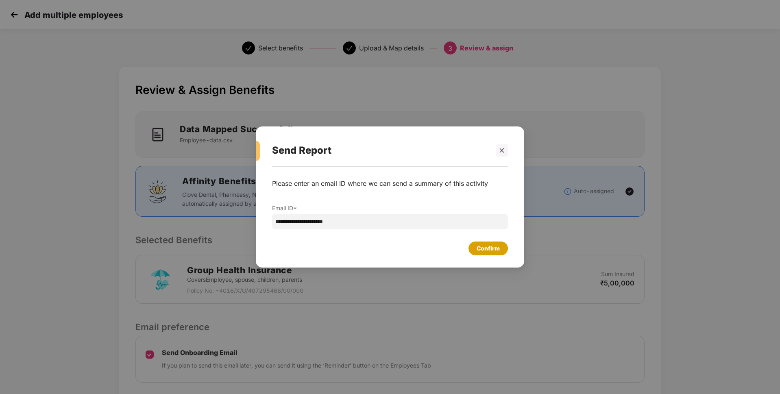
click at [499, 254] on div "Confirm" at bounding box center [487, 249] width 39 height 14
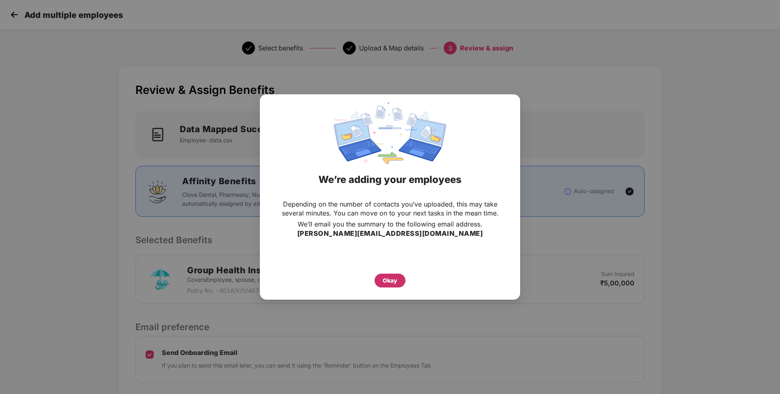
click at [394, 278] on div "Okay" at bounding box center [390, 280] width 15 height 9
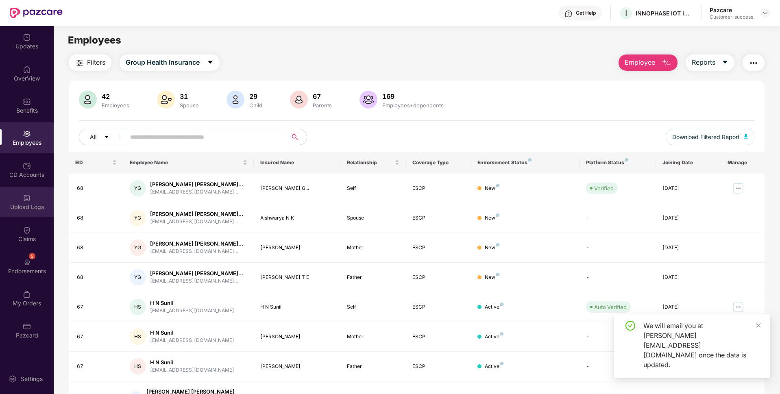
click at [7, 212] on div "Upload Logs" at bounding box center [27, 202] width 54 height 31
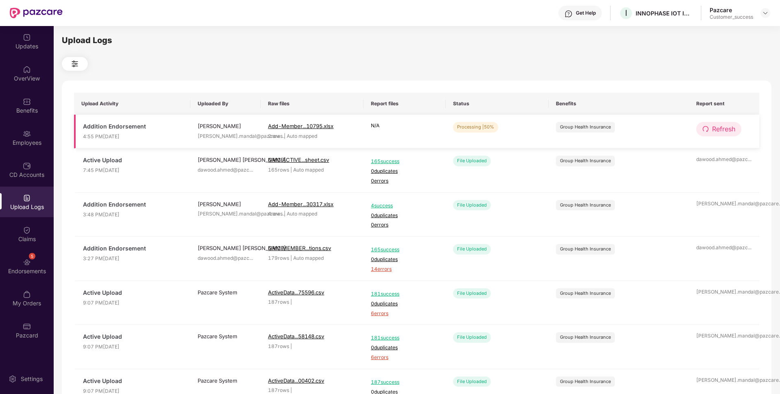
click at [725, 122] on button "Refresh" at bounding box center [718, 129] width 45 height 14
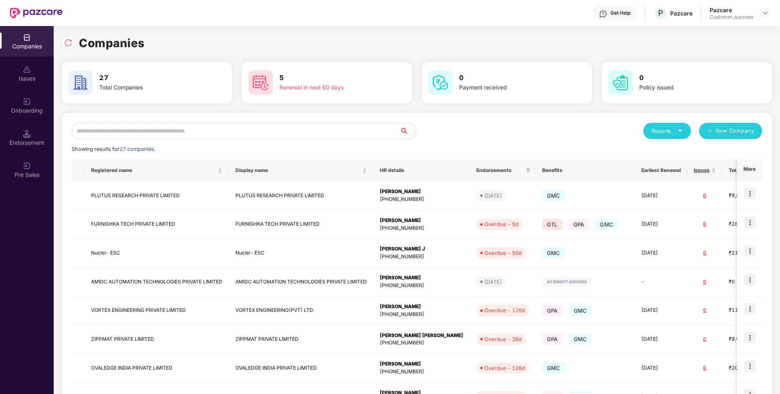
click at [192, 130] on input "text" at bounding box center [236, 131] width 328 height 16
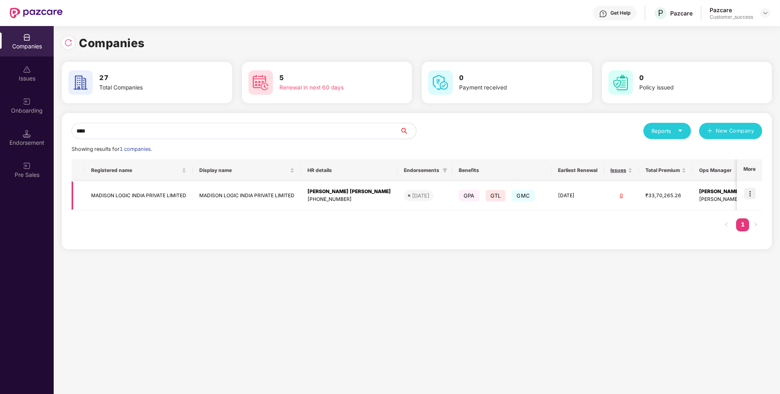
type input "****"
click at [754, 196] on img at bounding box center [749, 193] width 11 height 11
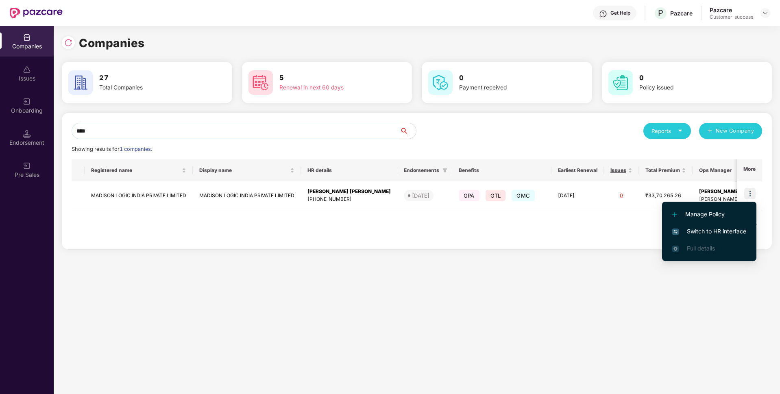
click at [704, 225] on li "Switch to HR interface" at bounding box center [709, 231] width 94 height 17
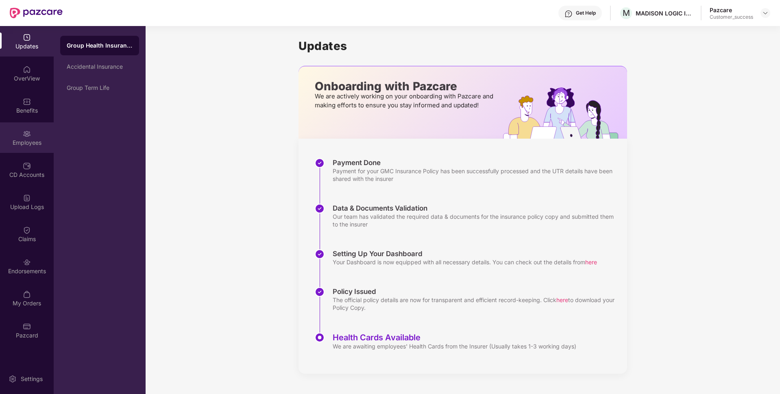
click at [0, 137] on div "Employees" at bounding box center [27, 137] width 54 height 31
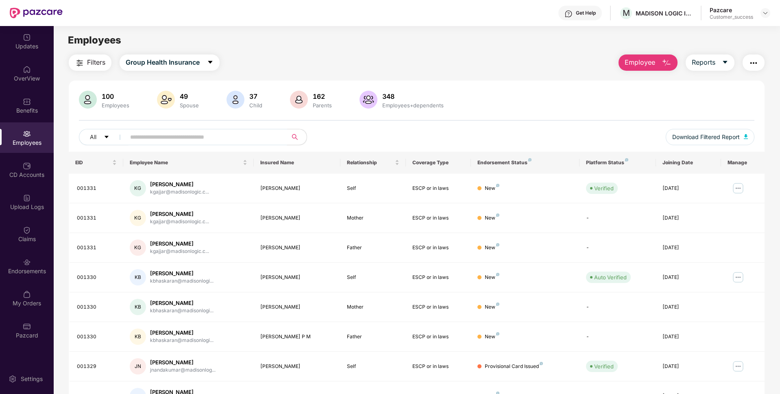
click at [168, 134] on input "text" at bounding box center [203, 137] width 146 height 12
paste input "******"
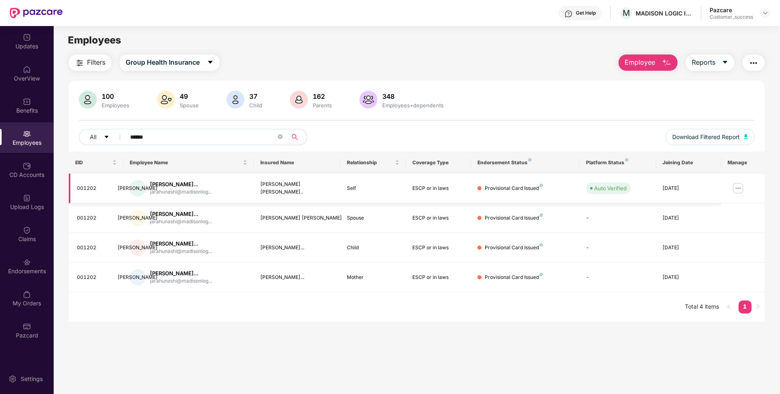
type input "******"
click at [738, 190] on img at bounding box center [738, 188] width 13 height 13
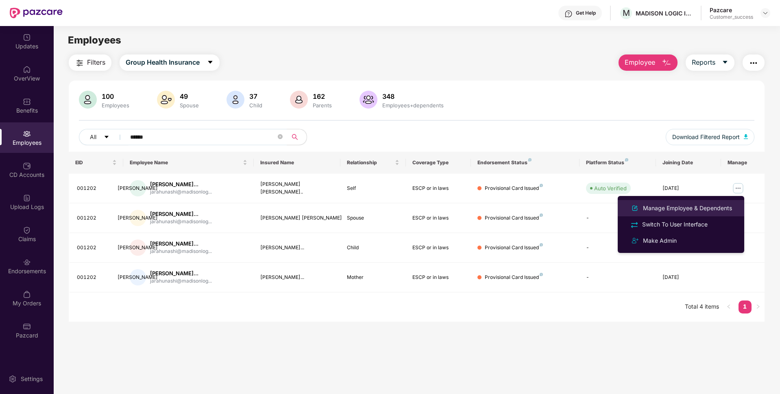
click at [715, 206] on div "Manage Employee & Dependents" at bounding box center [687, 208] width 92 height 9
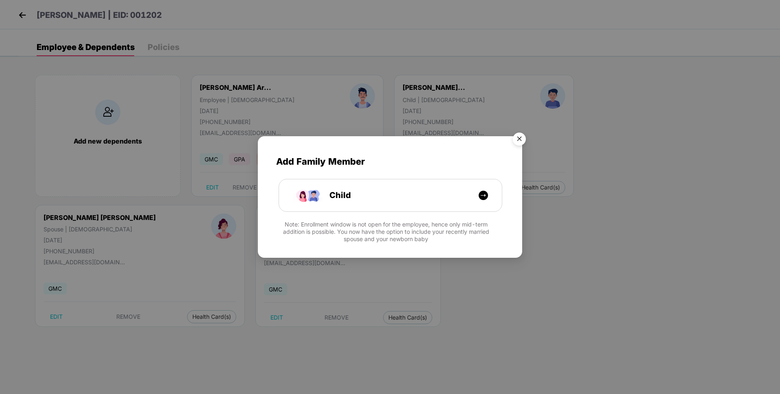
click at [519, 137] on img "Close" at bounding box center [519, 140] width 23 height 23
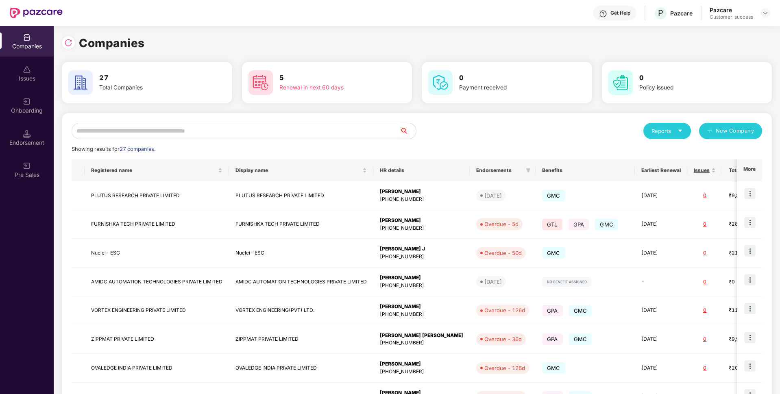
click at [209, 136] on input "text" at bounding box center [236, 131] width 328 height 16
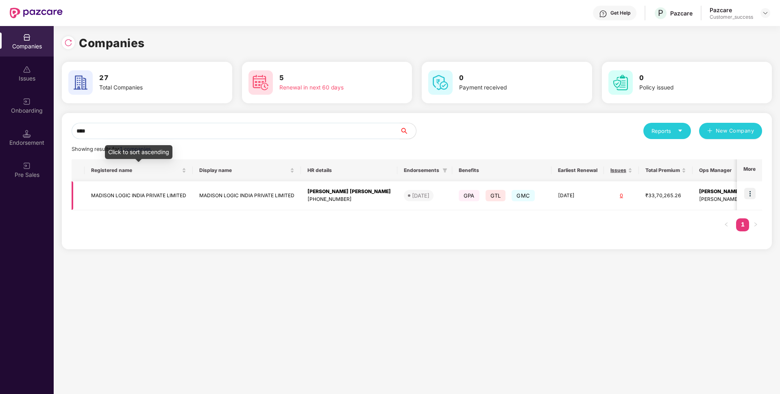
type input "****"
click at [124, 192] on td "MADISON LOGIC INDIA PRIVATE LIMITED" at bounding box center [139, 195] width 108 height 29
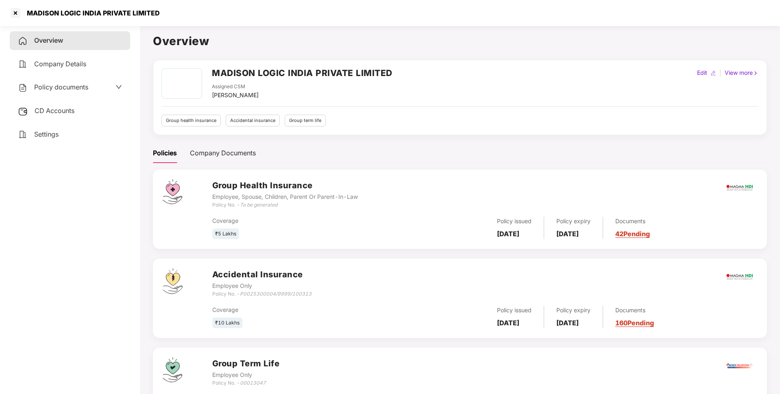
click at [78, 85] on span "Policy documents" at bounding box center [61, 87] width 54 height 8
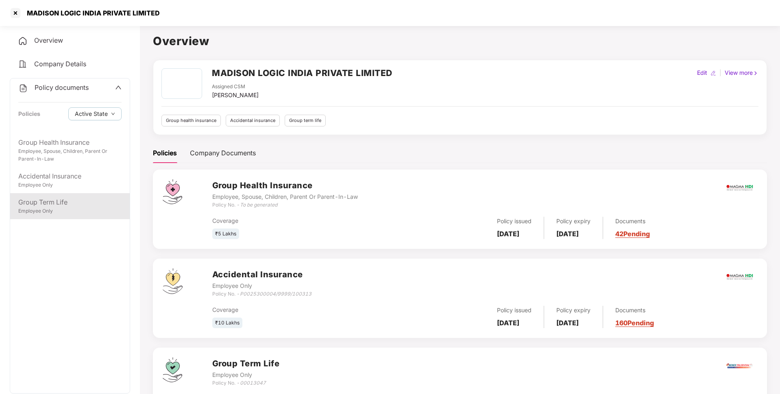
click at [63, 211] on div "Employee Only" at bounding box center [69, 211] width 103 height 8
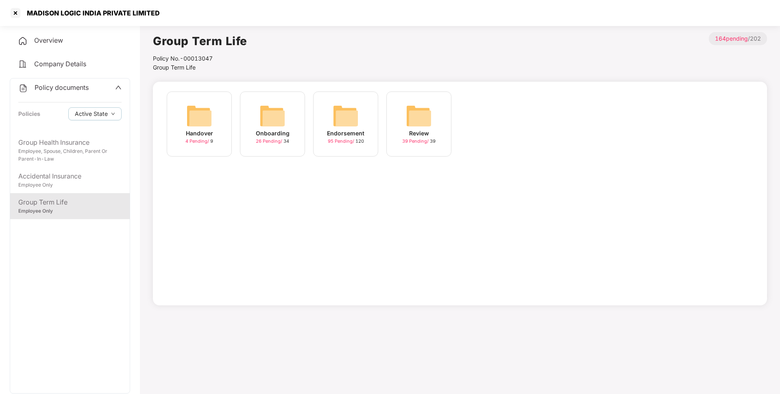
click at [358, 123] on img at bounding box center [346, 116] width 26 height 26
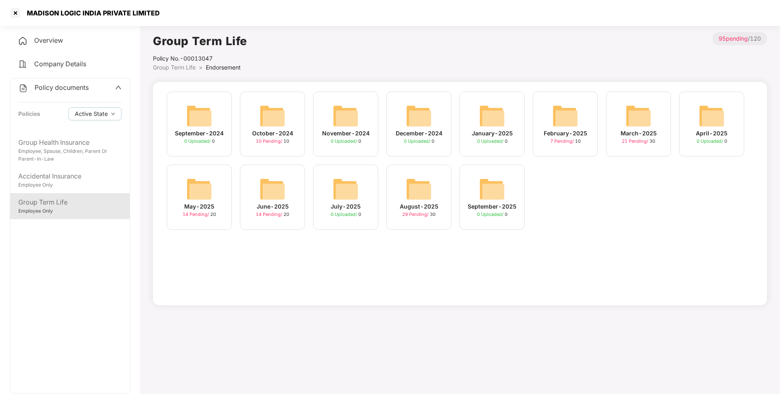
click at [411, 203] on div "August-2025" at bounding box center [419, 206] width 39 height 9
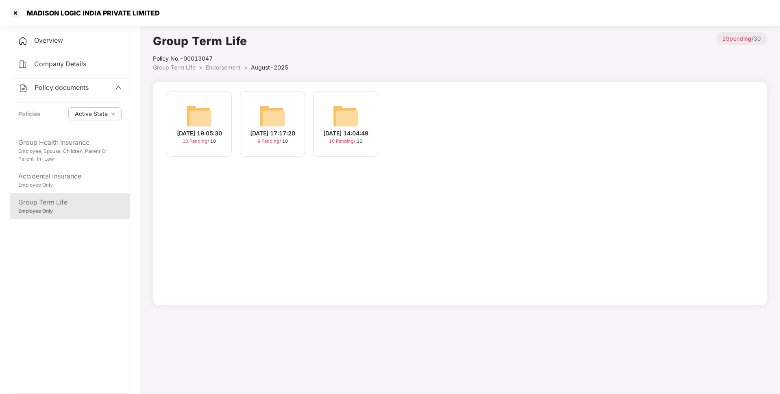
click at [357, 143] on div "10 Pending / 10" at bounding box center [345, 141] width 33 height 7
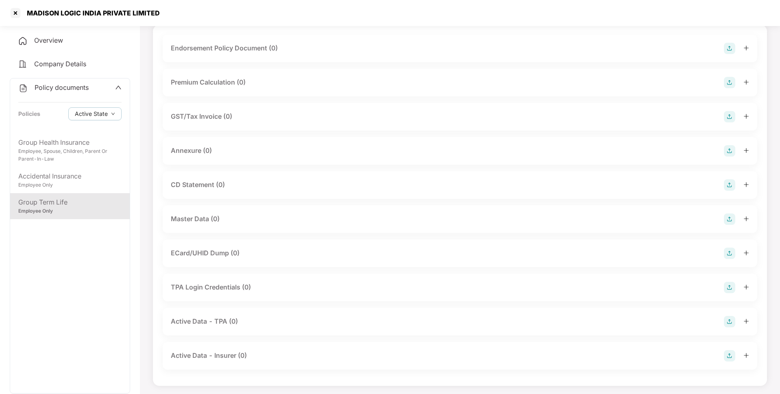
scroll to position [57, 0]
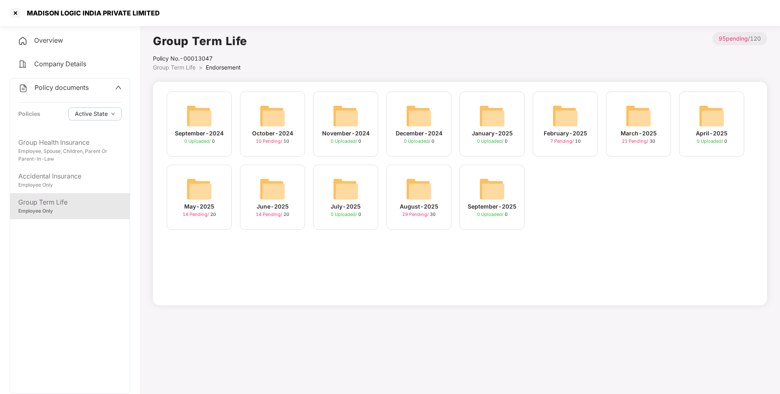
click at [436, 183] on div "August-2025 29 Pending / 30" at bounding box center [418, 197] width 65 height 65
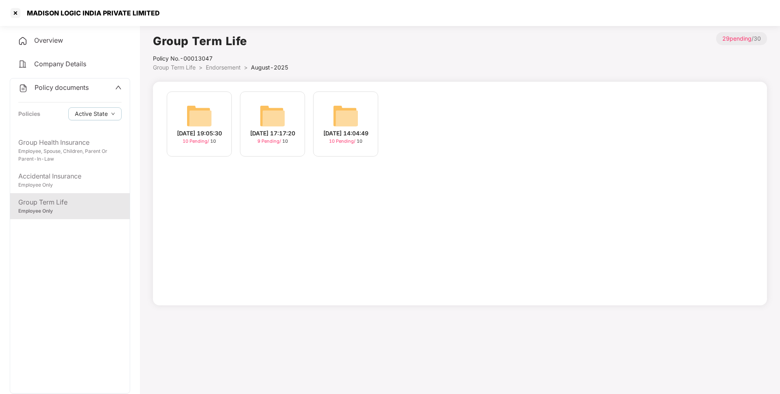
click at [283, 136] on div "[DATE] 17:17:20" at bounding box center [272, 133] width 45 height 9
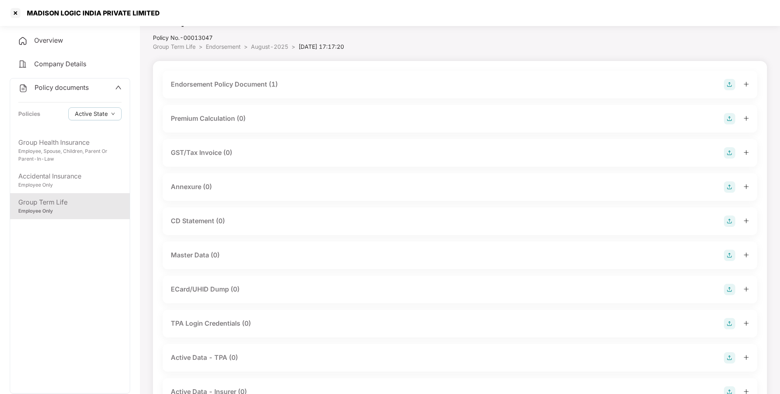
scroll to position [22, 0]
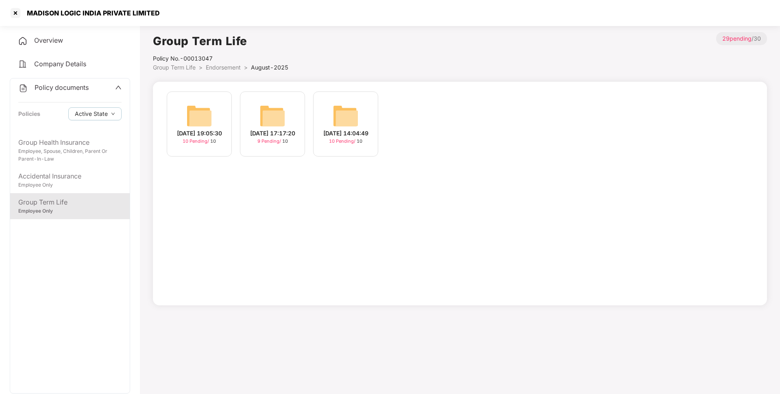
click at [253, 145] on div "[DATE] 17:17:20 9 Pending / 10" at bounding box center [272, 124] width 65 height 65
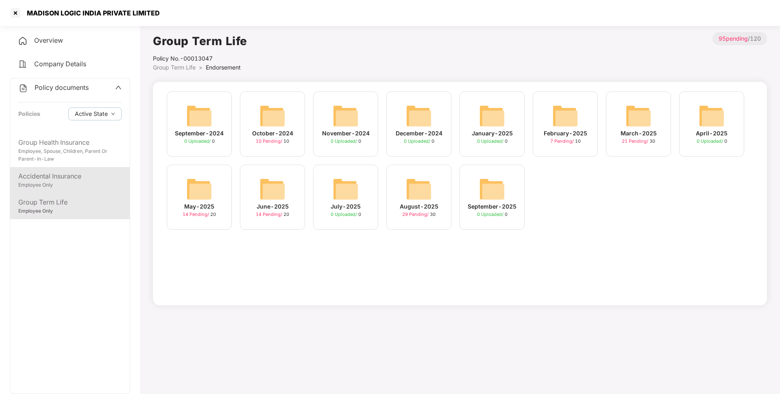
click at [89, 185] on div "Employee Only" at bounding box center [69, 185] width 103 height 8
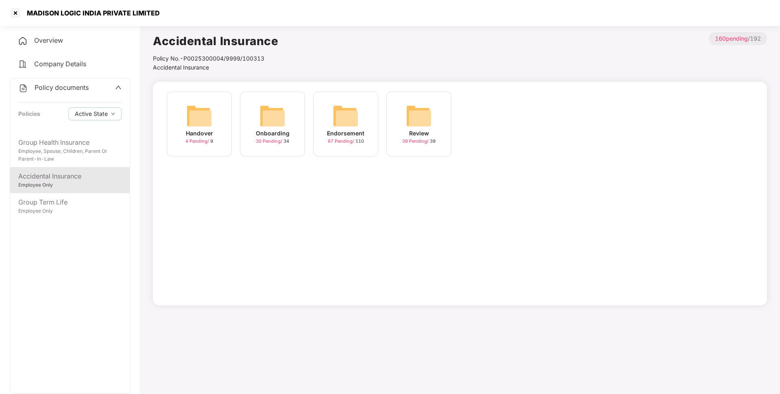
click at [349, 140] on span "87 Pending /" at bounding box center [342, 141] width 28 height 6
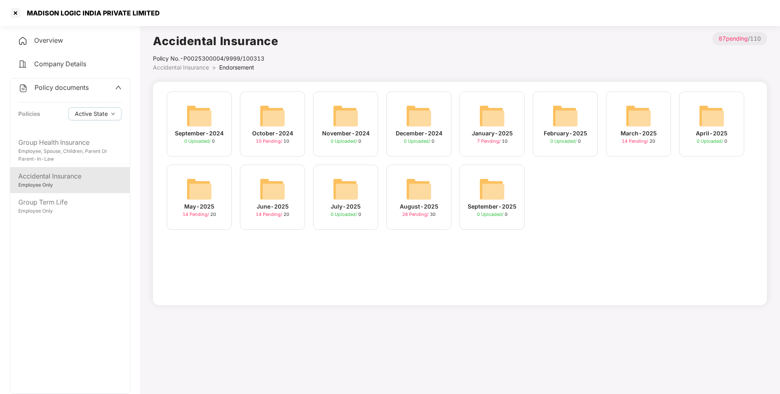
click at [442, 198] on div "August-2025 28 Pending / 30" at bounding box center [418, 197] width 65 height 65
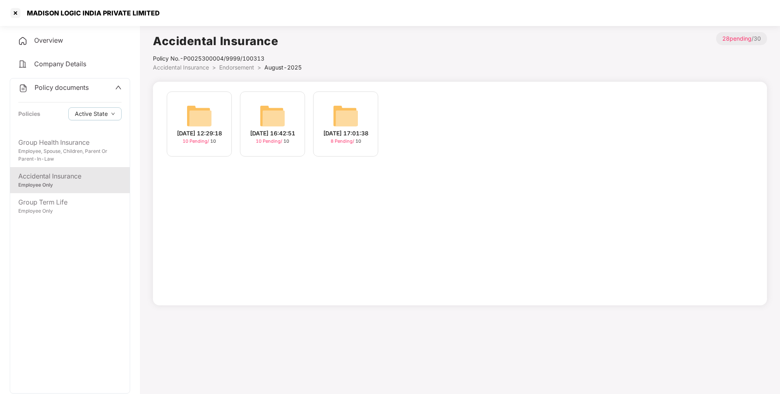
click at [333, 136] on div "[DATE] 17:01:38" at bounding box center [345, 133] width 45 height 9
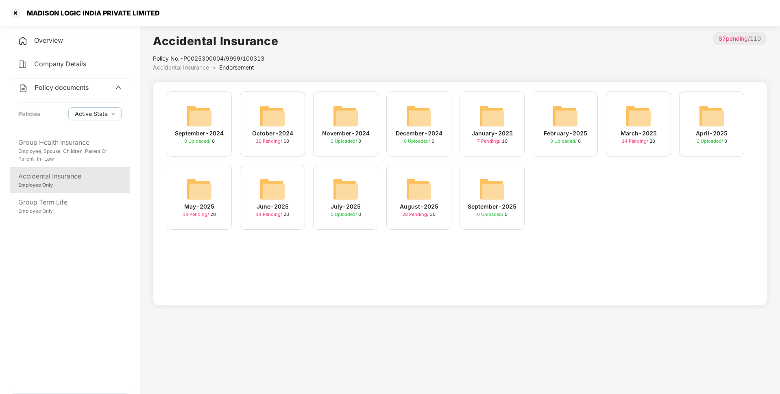
click at [373, 191] on div "July-2025 0 Uploaded / 0" at bounding box center [345, 197] width 65 height 65
click at [240, 188] on div "June-2025 14 Pending / 20" at bounding box center [272, 197] width 65 height 65
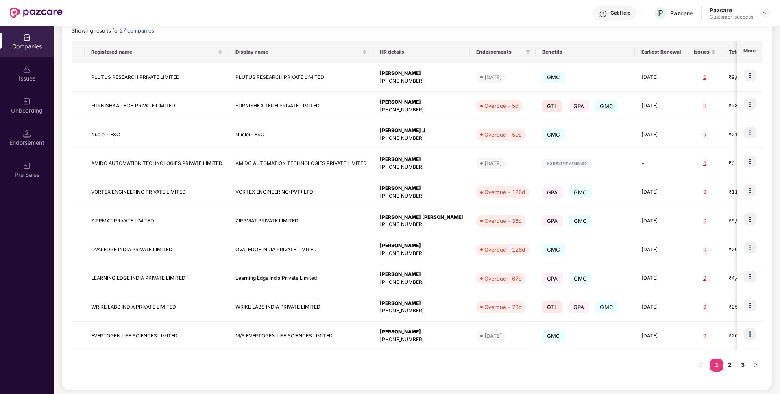
scroll to position [119, 0]
click at [730, 365] on link "2" at bounding box center [729, 364] width 13 height 12
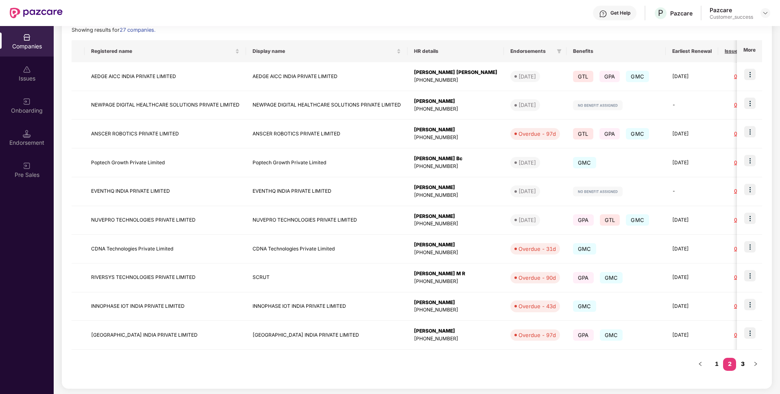
click at [746, 362] on link "3" at bounding box center [742, 364] width 13 height 12
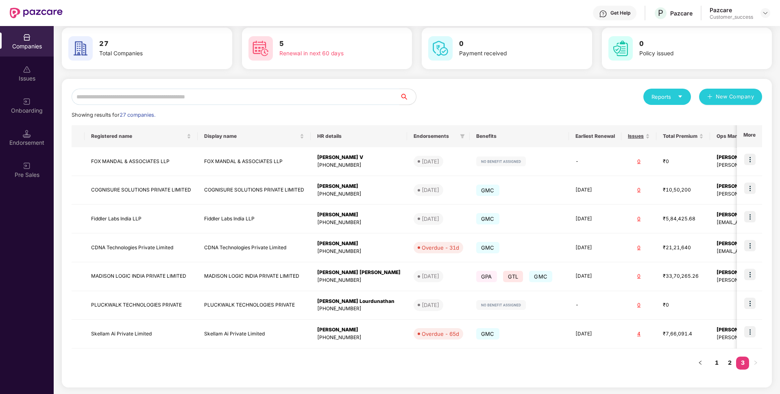
scroll to position [34, 0]
click at [713, 360] on link "1" at bounding box center [716, 363] width 13 height 12
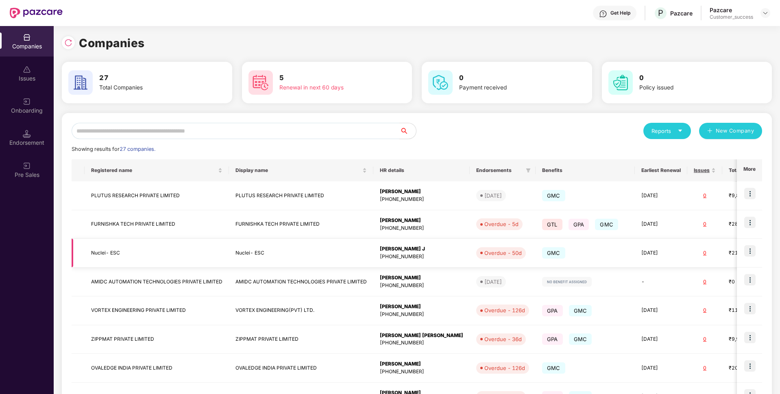
scroll to position [120, 0]
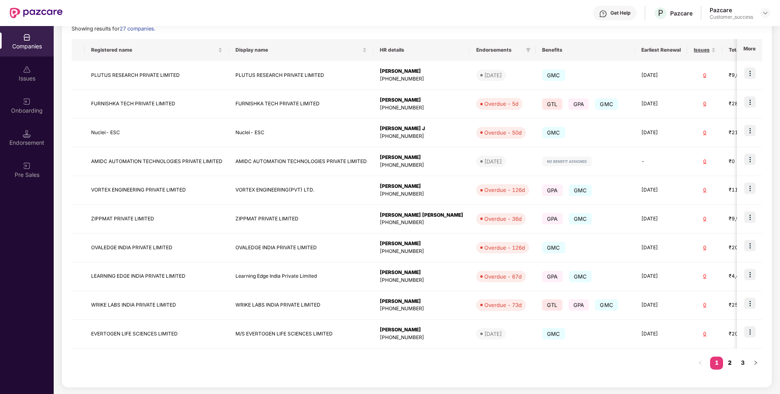
click at [736, 361] on link "2" at bounding box center [729, 363] width 13 height 12
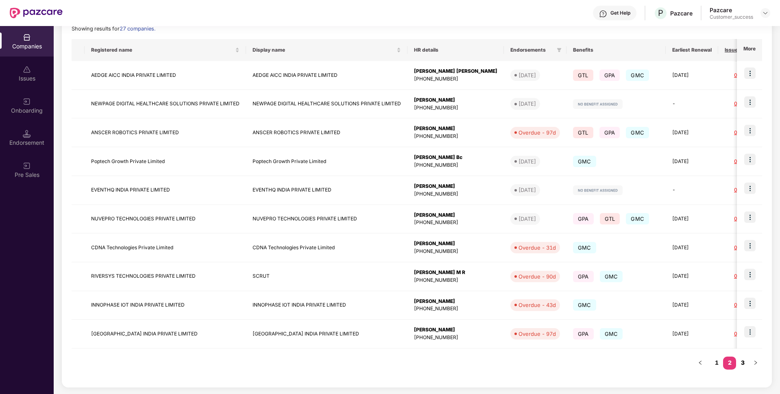
click at [744, 361] on link "3" at bounding box center [742, 363] width 13 height 12
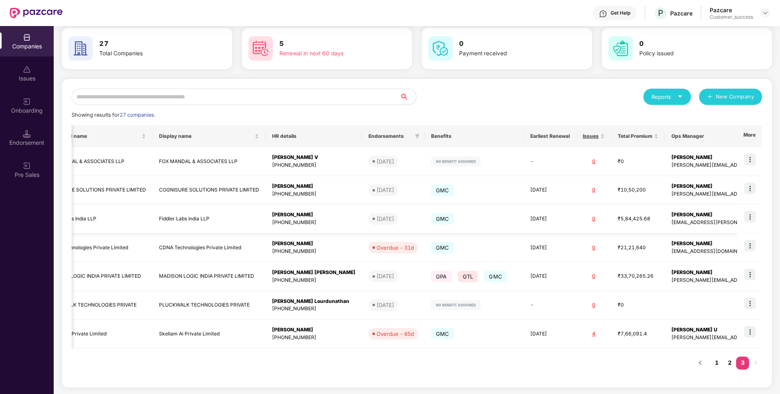
scroll to position [0, 0]
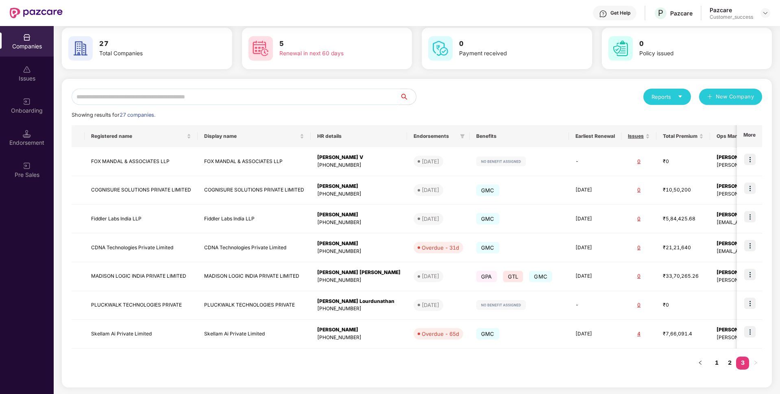
click at [214, 100] on input "text" at bounding box center [236, 97] width 328 height 16
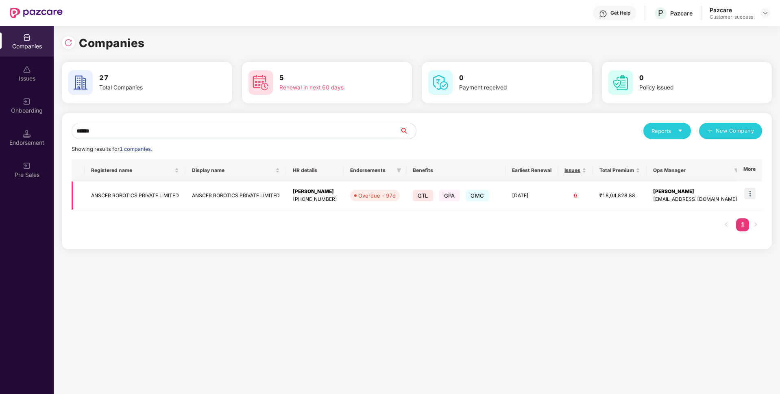
type input "******"
click at [134, 191] on td "ANSCER ROBOTICS PRIVATE LIMITED" at bounding box center [135, 195] width 101 height 29
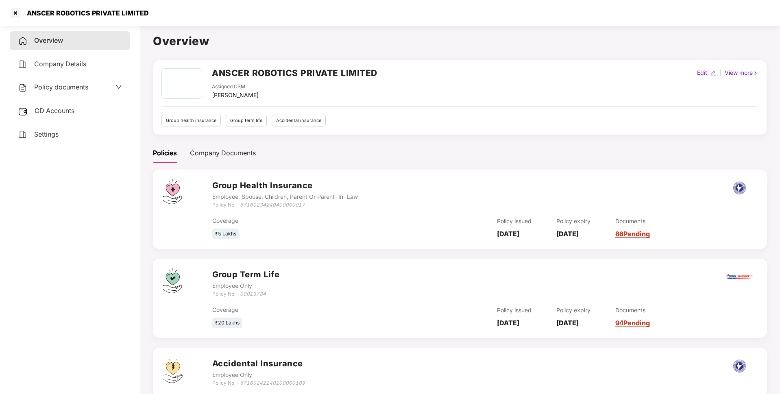
click at [92, 8] on div "ANSCER ROBOTICS PRIVATE LIMITED" at bounding box center [79, 13] width 140 height 13
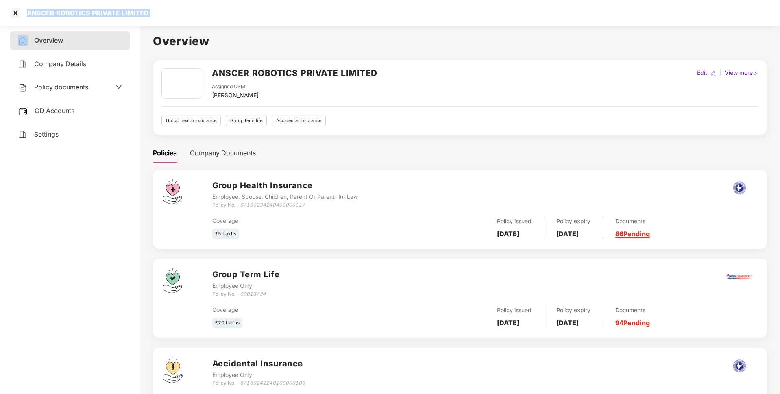
copy div "ANSCER ROBOTICS PRIVATE LIMITED"
click at [92, 8] on div "ANSCER ROBOTICS PRIVATE LIMITED" at bounding box center [79, 13] width 140 height 13
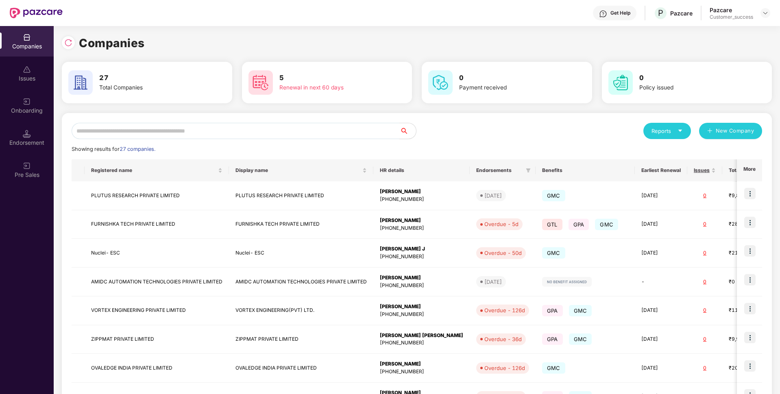
click at [622, 12] on div "Get Help" at bounding box center [620, 13] width 20 height 7
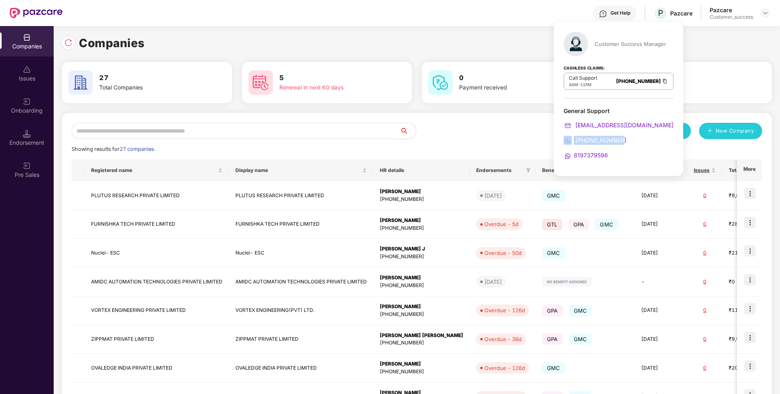
drag, startPoint x: 627, startPoint y: 142, endPoint x: 558, endPoint y: 138, distance: 68.4
click at [558, 138] on div "Customer Success Manager Cashless Claims: Call Support 8AM - 11PM [PHONE_NUMBER…" at bounding box center [618, 99] width 129 height 154
copy link "[PHONE_NUMBER]"
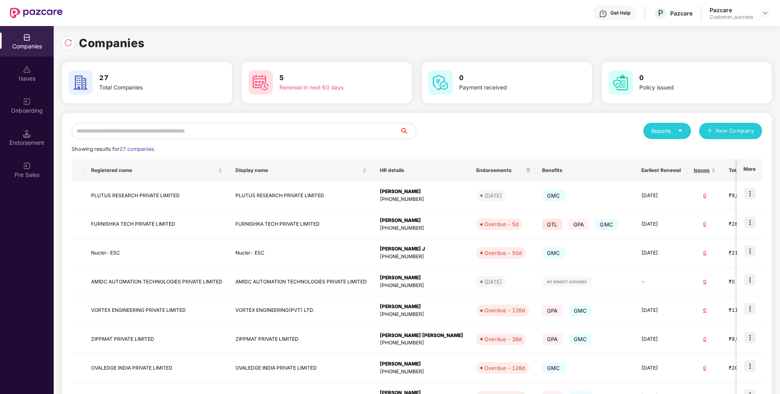
click at [302, 125] on input "text" at bounding box center [236, 131] width 328 height 16
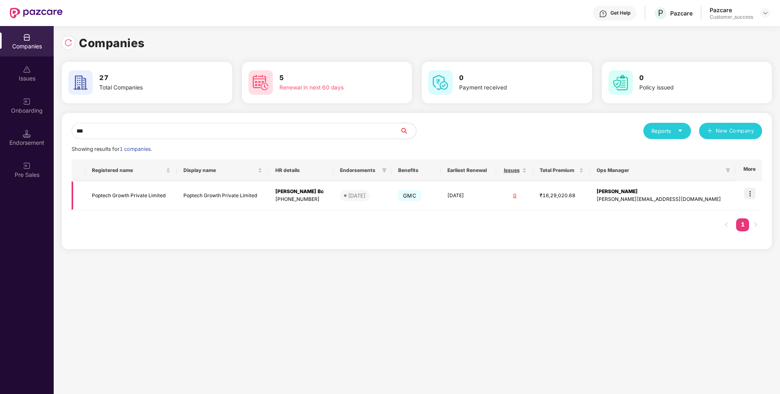
type input "***"
click at [98, 198] on td "Poptech Growth Private Limited" at bounding box center [131, 195] width 92 height 29
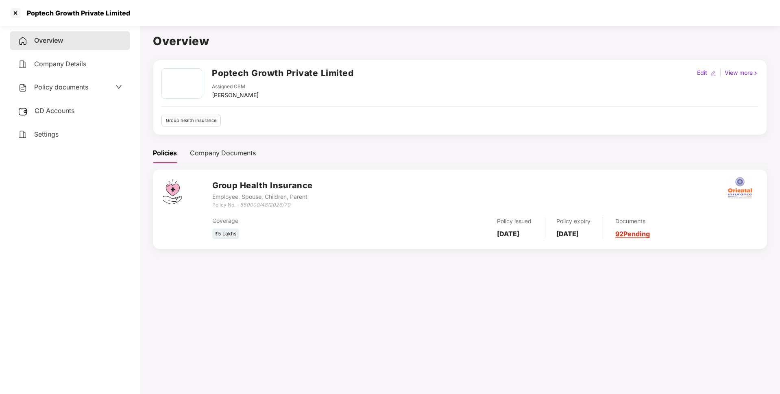
click at [84, 12] on div "Poptech Growth Private Limited" at bounding box center [76, 13] width 108 height 8
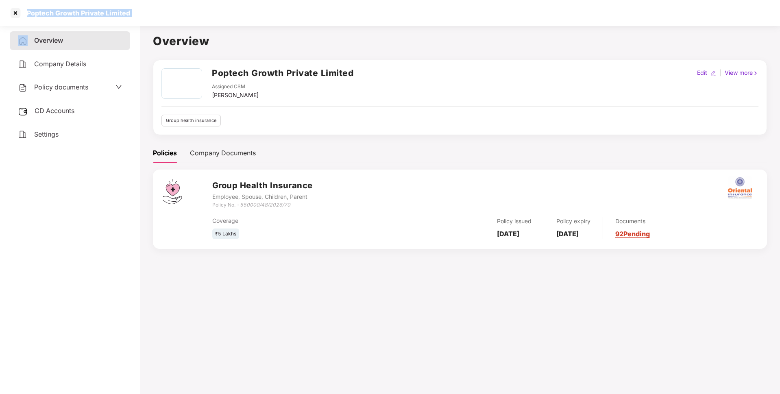
copy div "Poptech Growth Private Limited"
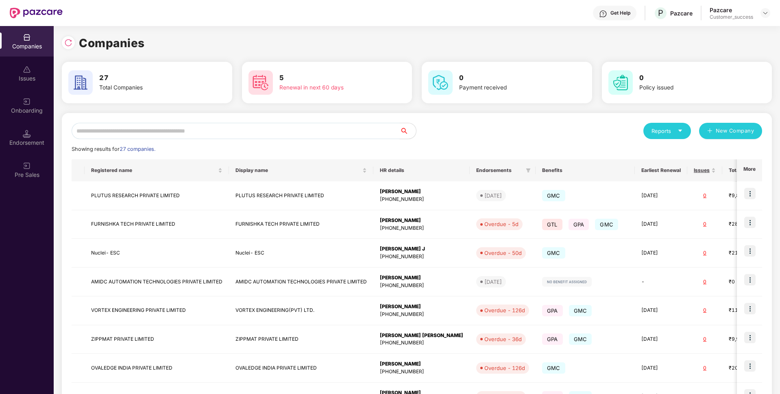
click at [227, 126] on input "text" at bounding box center [236, 131] width 328 height 16
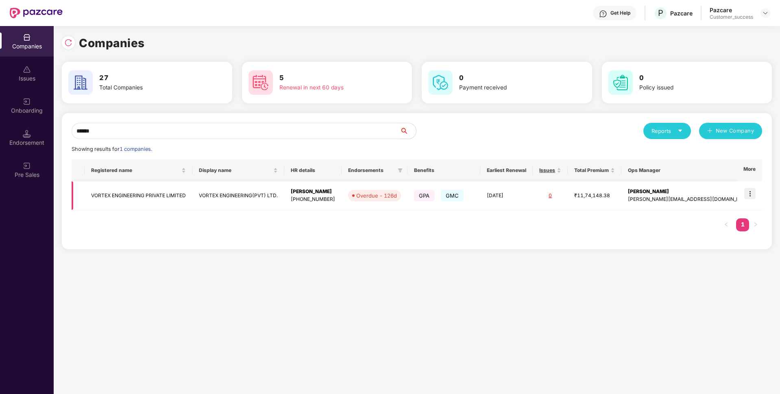
type input "******"
click at [129, 187] on td "VORTEX ENGINEERING PRIVATE LIMITED" at bounding box center [139, 195] width 108 height 29
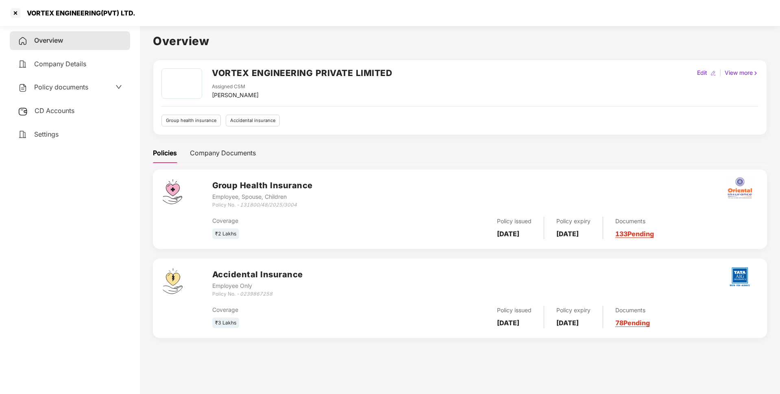
click at [87, 13] on div "VORTEX ENGINEERING(PVT) LTD." at bounding box center [78, 13] width 113 height 8
copy div "VORTEX ENGINEERING(PVT) LTD."
